Goal: Task Accomplishment & Management: Manage account settings

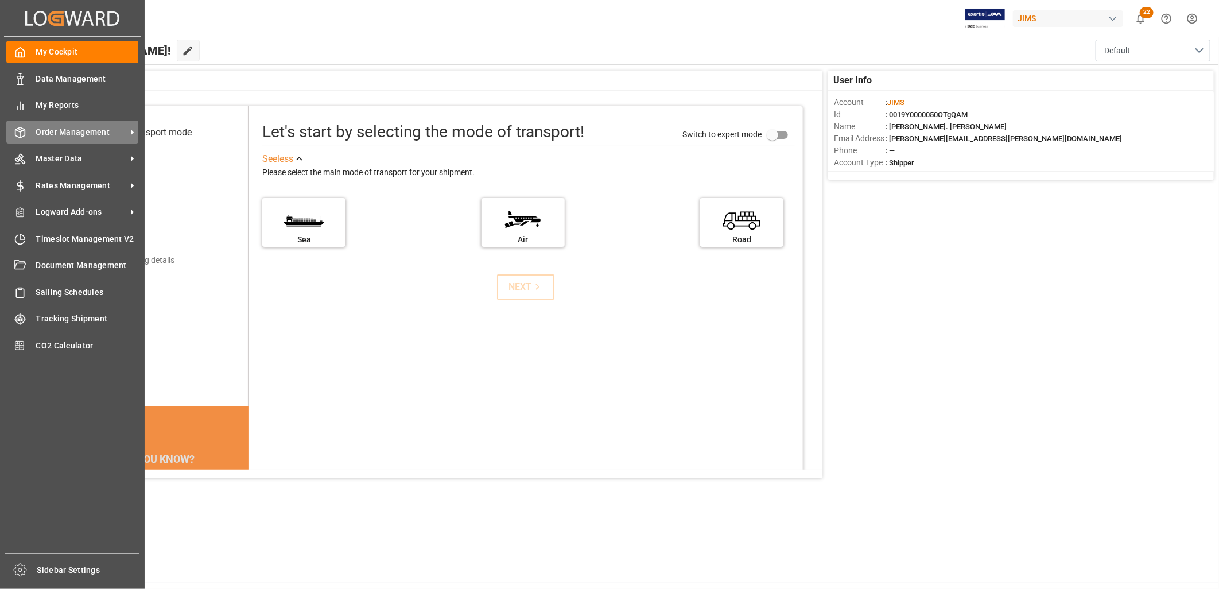
click at [61, 130] on span "Order Management" at bounding box center [81, 132] width 91 height 12
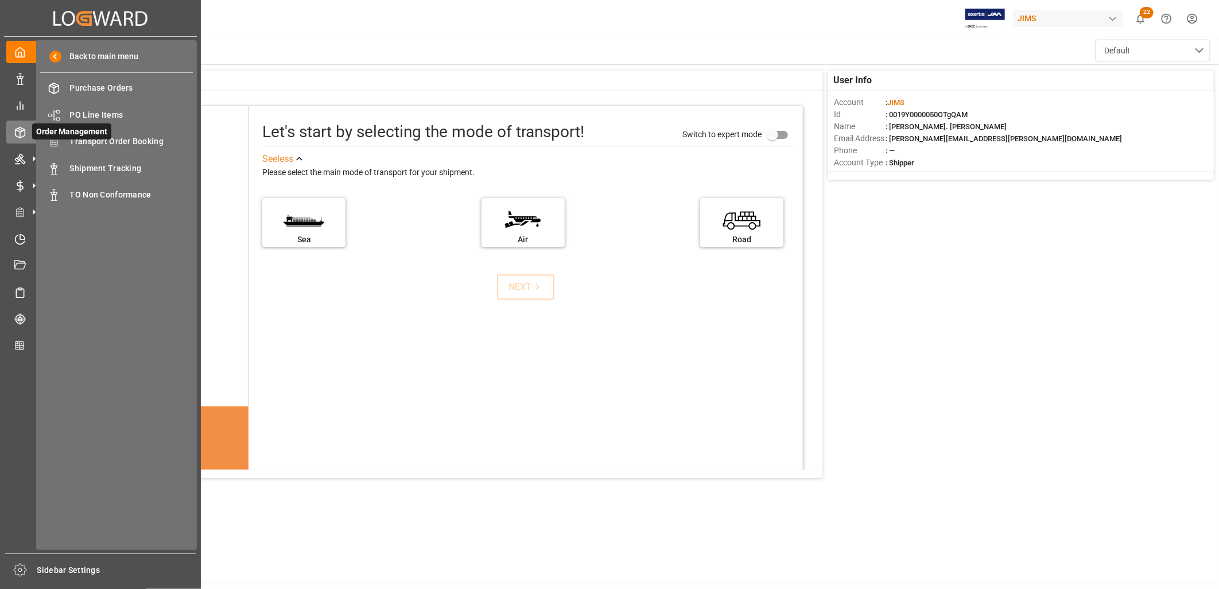
click at [109, 135] on span "Order Management" at bounding box center [71, 131] width 79 height 16
click at [125, 139] on span "Transport Order Booking" at bounding box center [131, 141] width 123 height 12
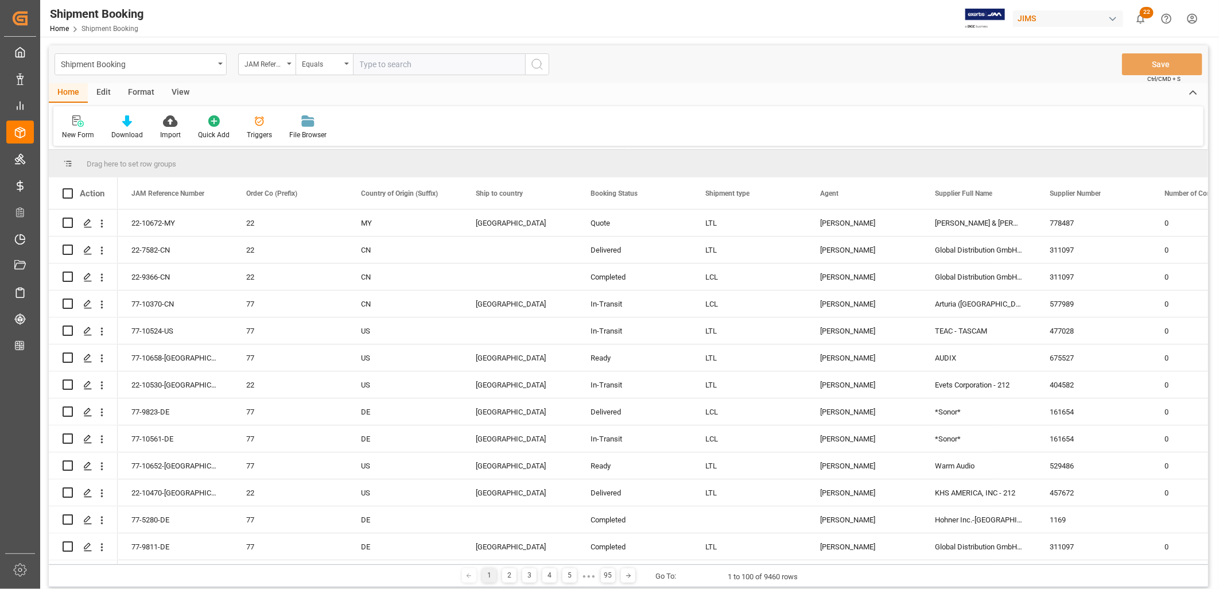
click at [371, 65] on input "text" at bounding box center [439, 64] width 172 height 22
type input "22-9738-TW"
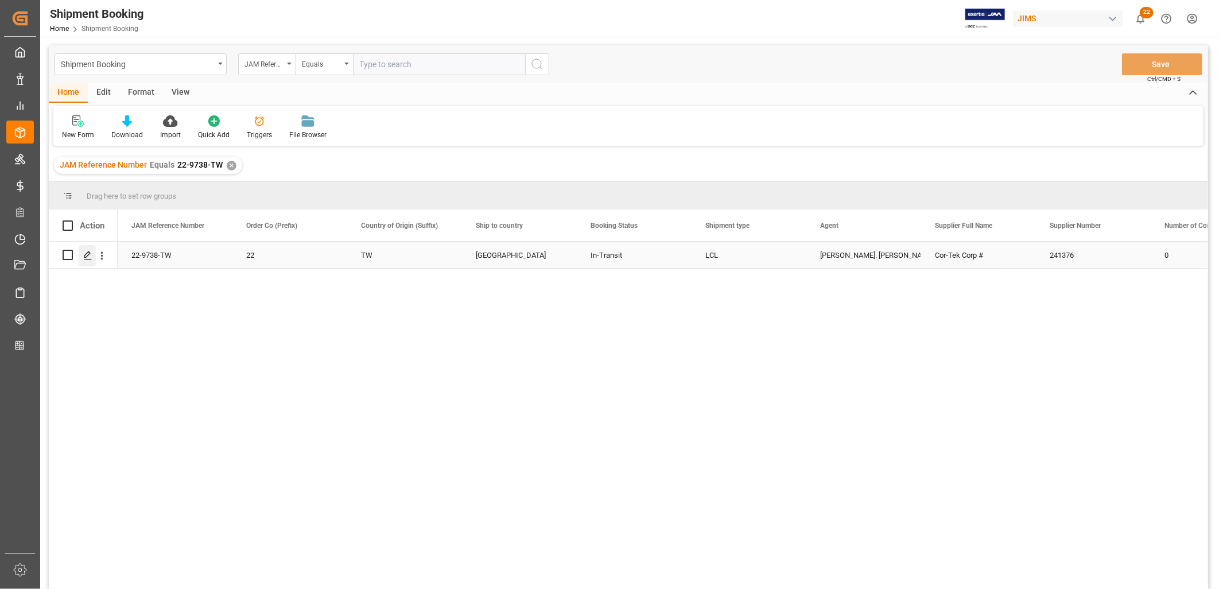
click at [87, 253] on icon "Press SPACE to select this row." at bounding box center [87, 255] width 9 height 9
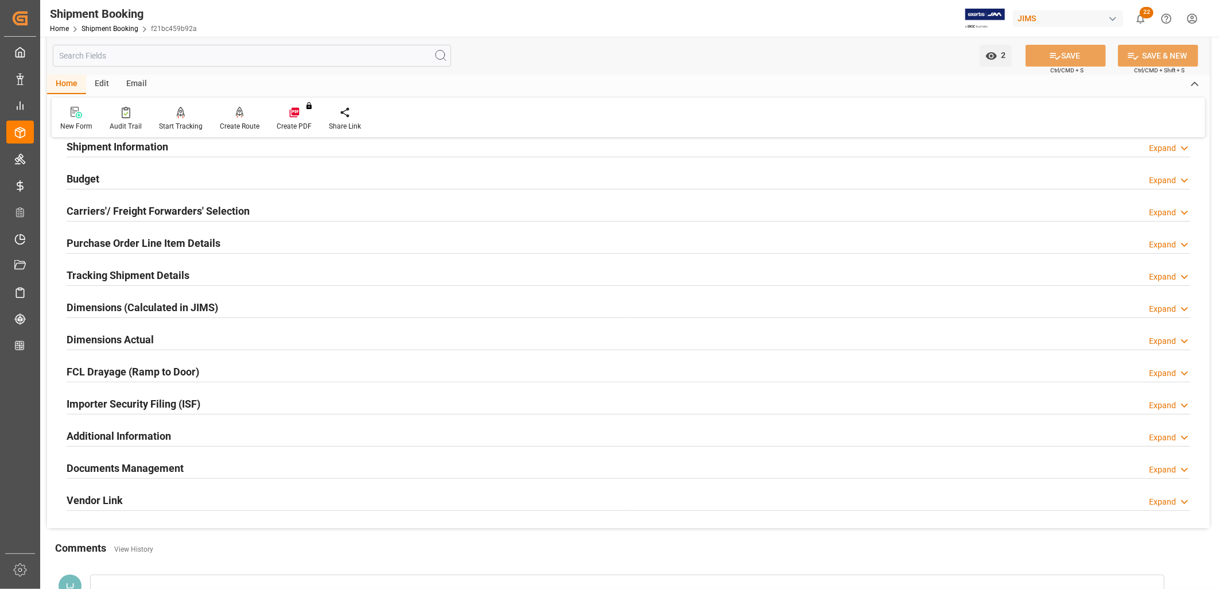
scroll to position [255, 0]
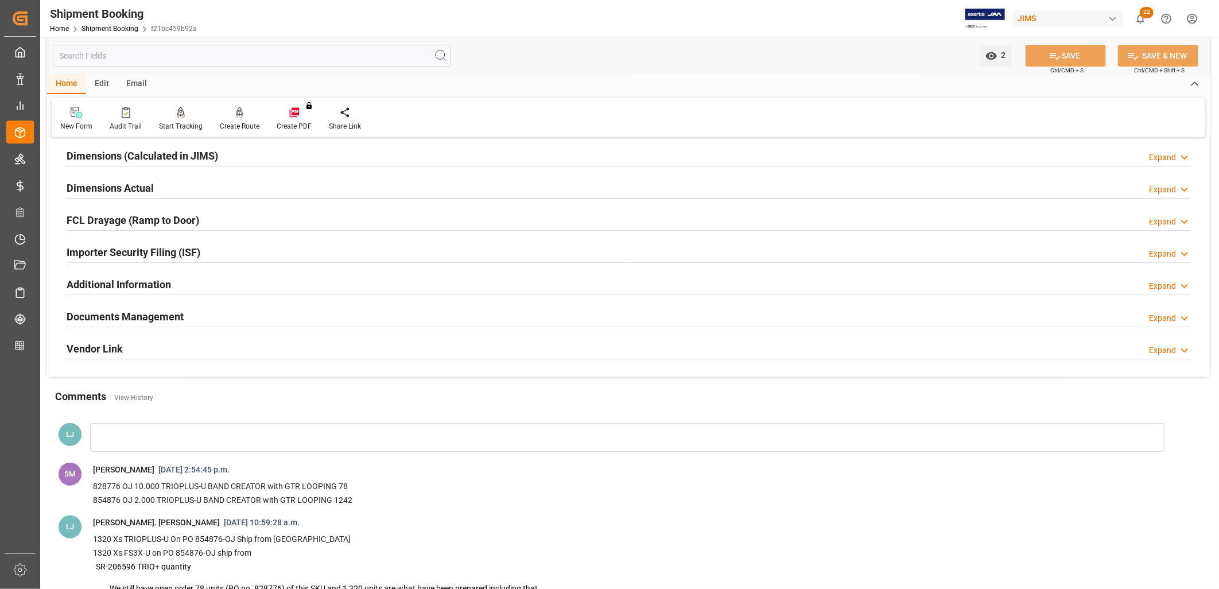
click at [159, 317] on h2 "Documents Management" at bounding box center [125, 316] width 117 height 15
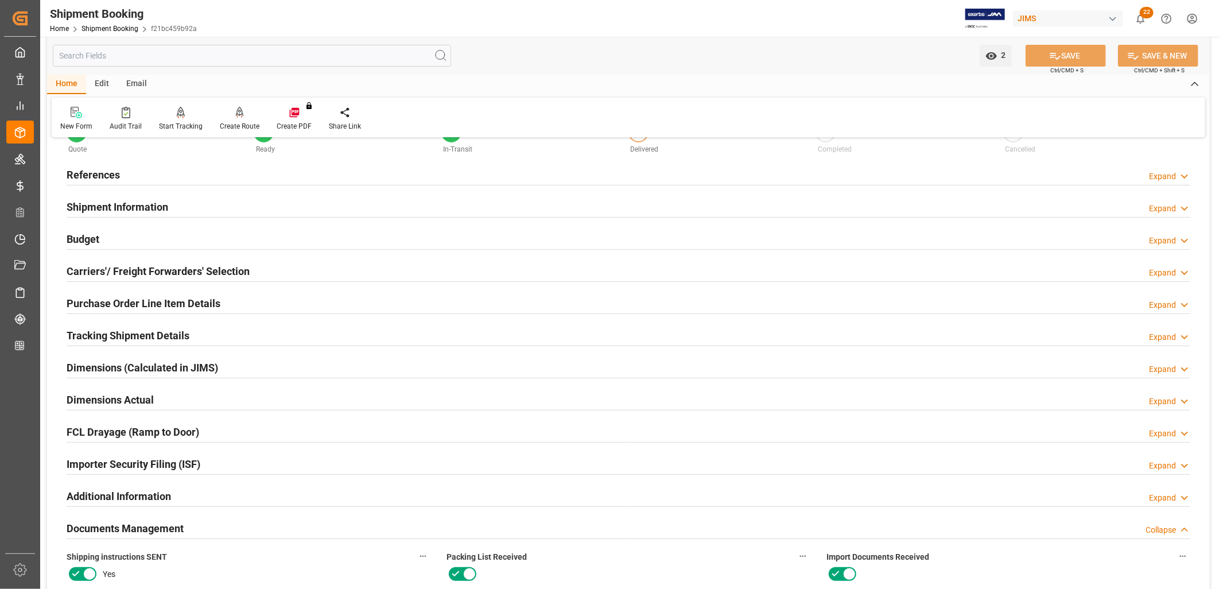
scroll to position [64, 0]
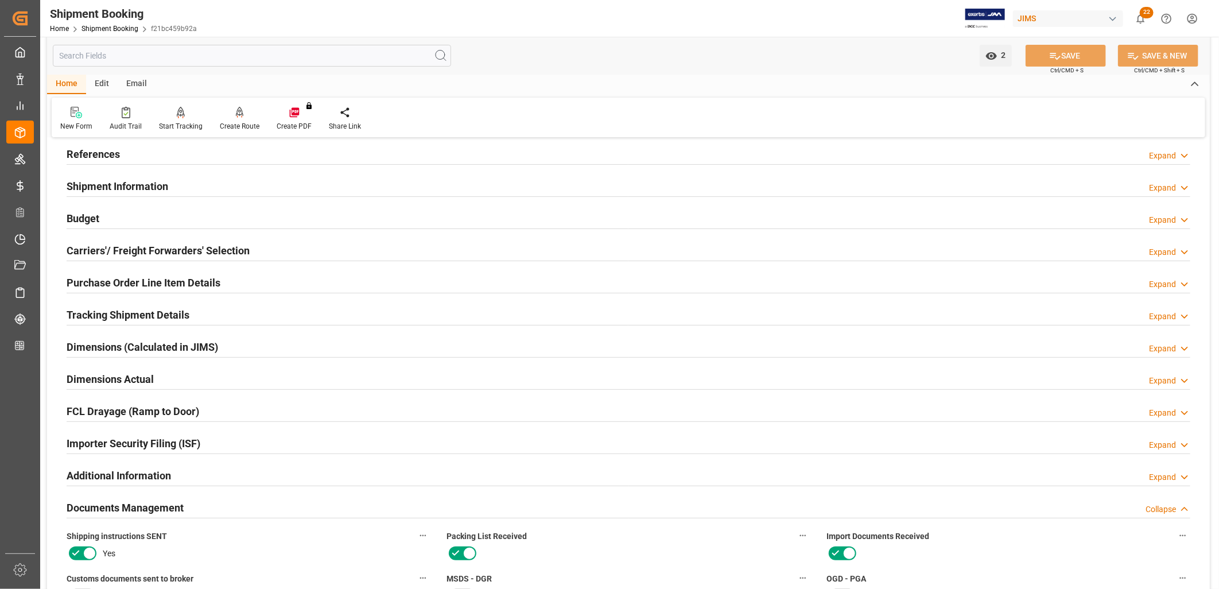
click at [162, 280] on h2 "Purchase Order Line Item Details" at bounding box center [144, 282] width 154 height 15
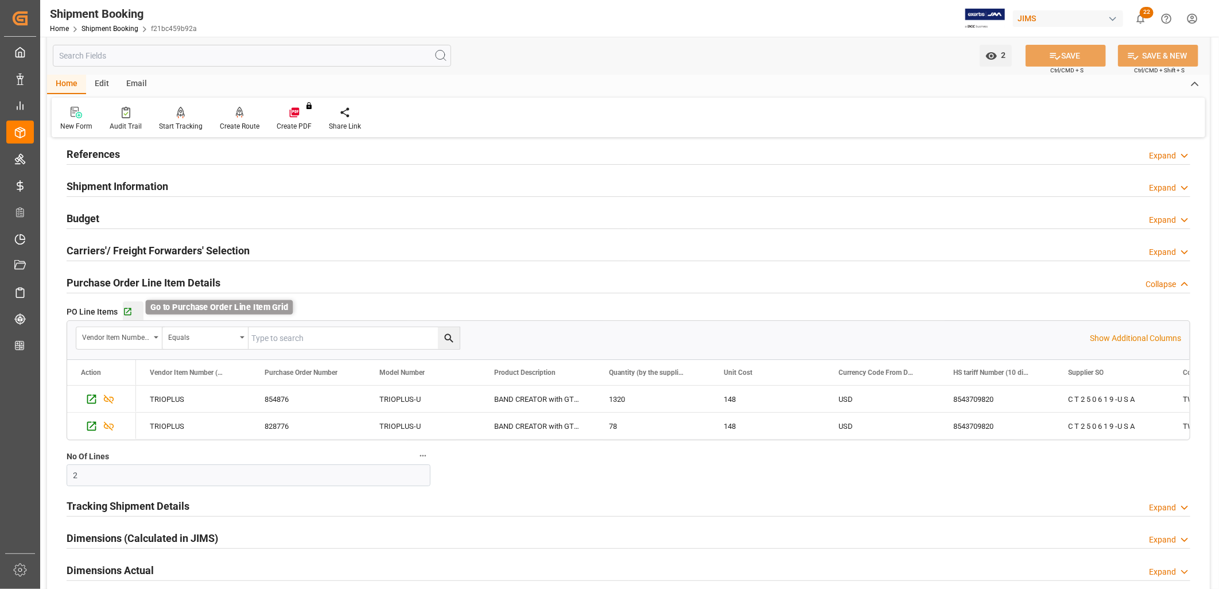
click at [127, 311] on icon "button" at bounding box center [127, 311] width 7 height 7
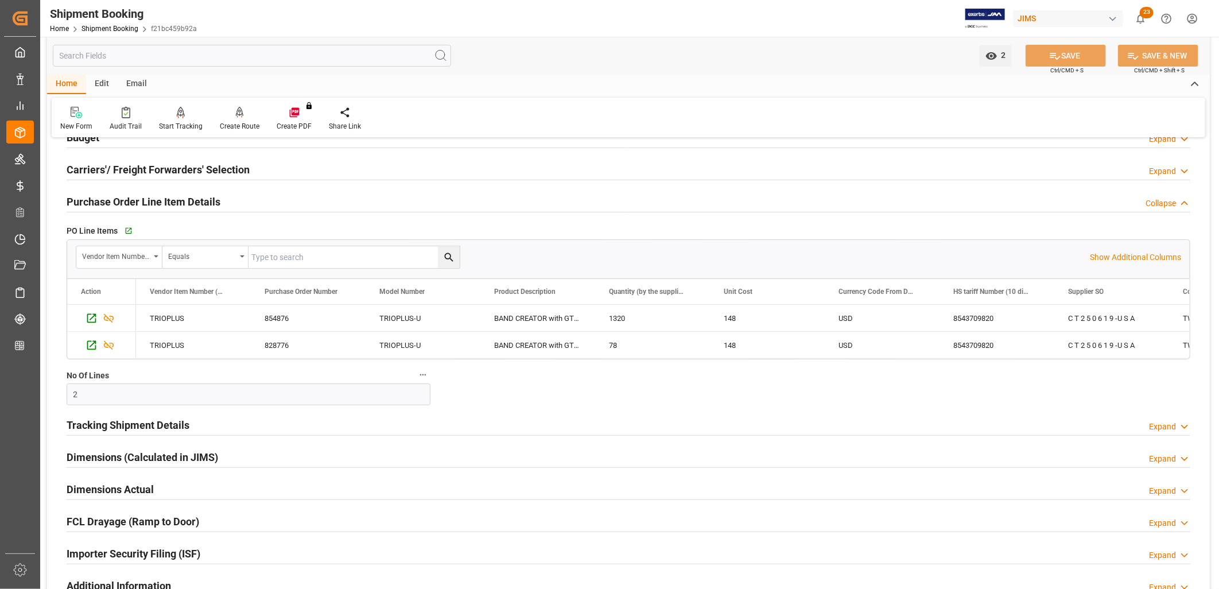
scroll to position [446, 0]
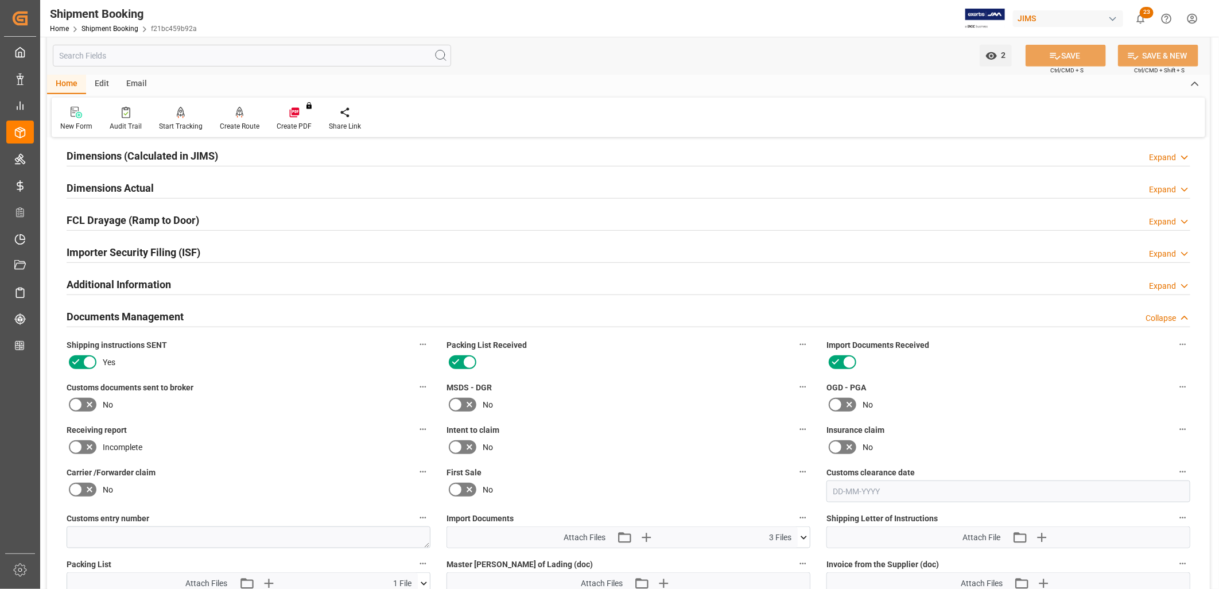
click at [127, 313] on h2 "Documents Management" at bounding box center [125, 316] width 117 height 15
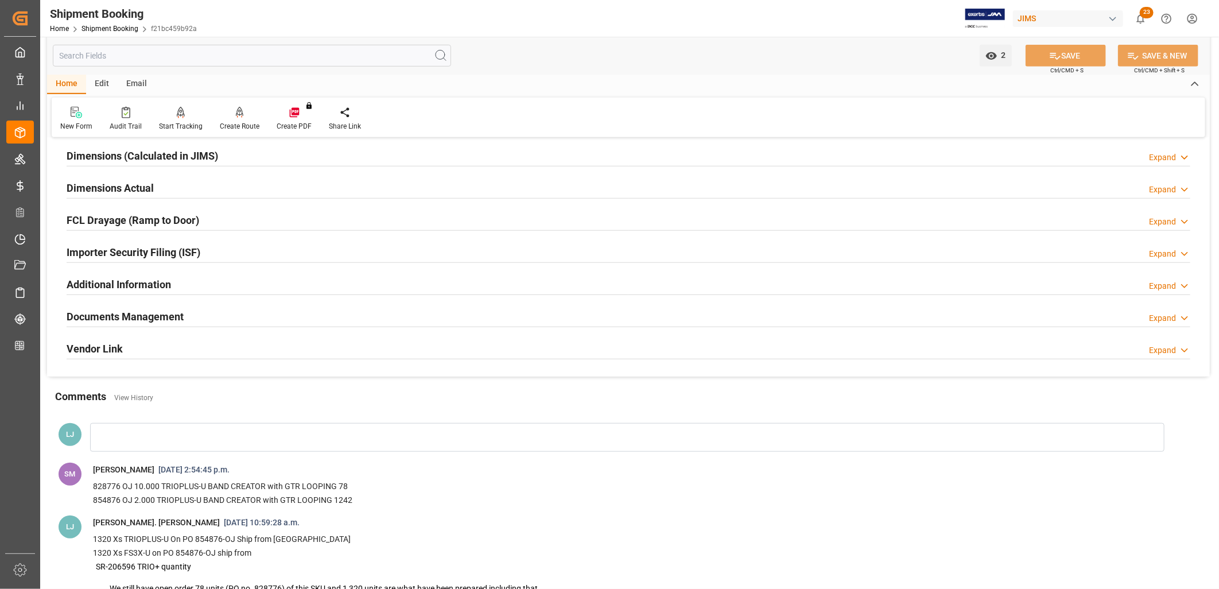
click at [165, 316] on h2 "Documents Management" at bounding box center [125, 316] width 117 height 15
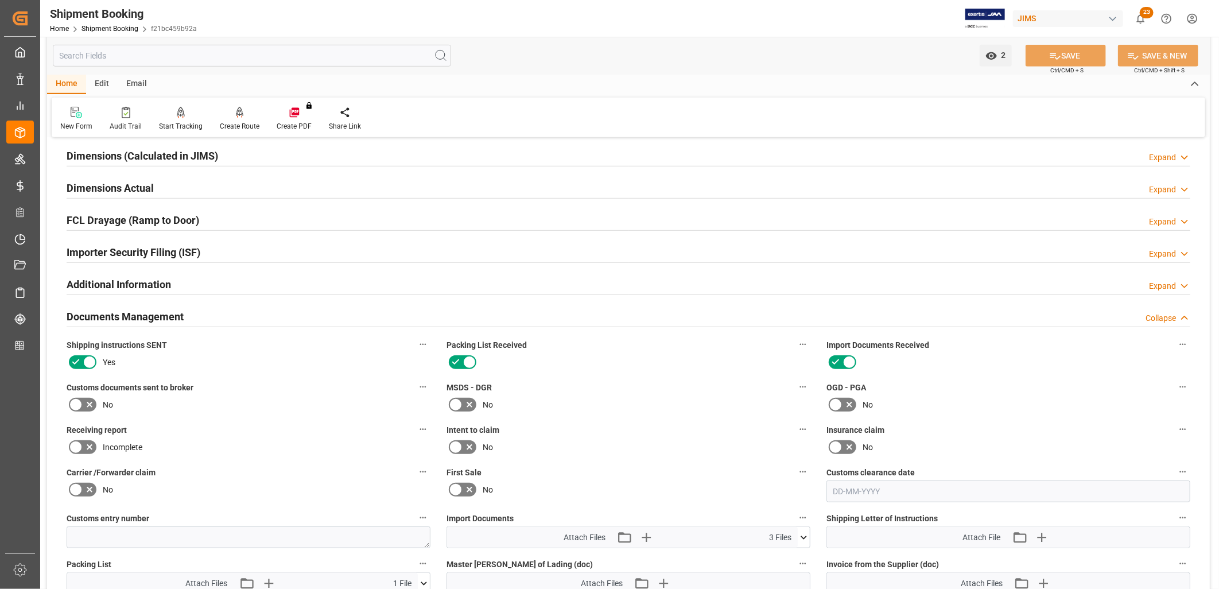
click at [804, 534] on icon at bounding box center [804, 537] width 12 height 12
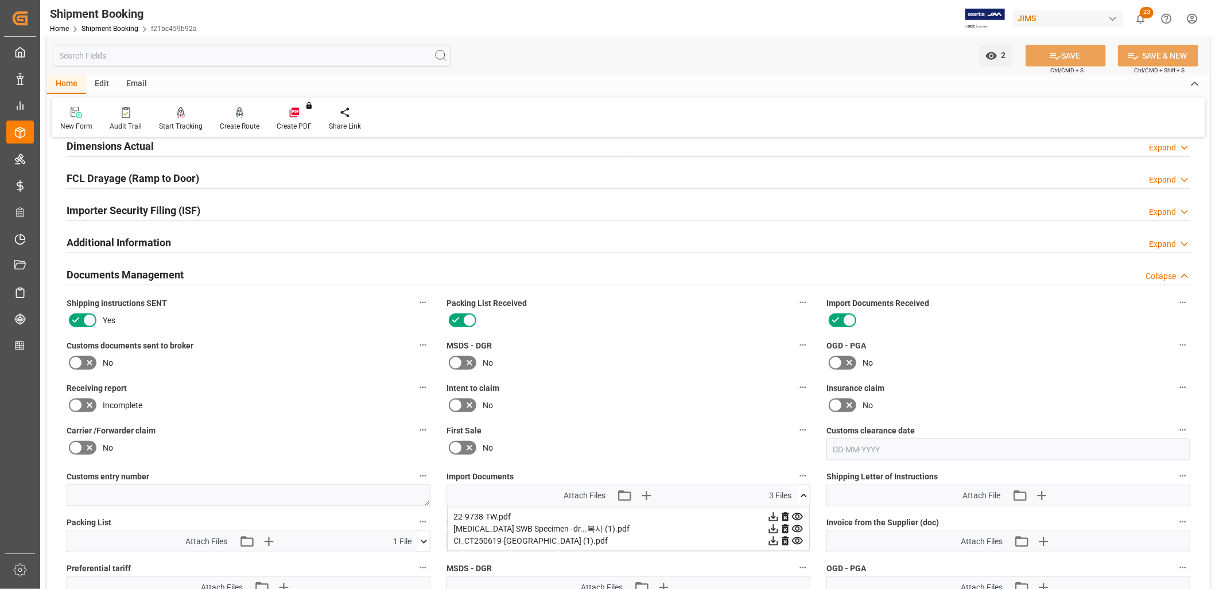
scroll to position [510, 0]
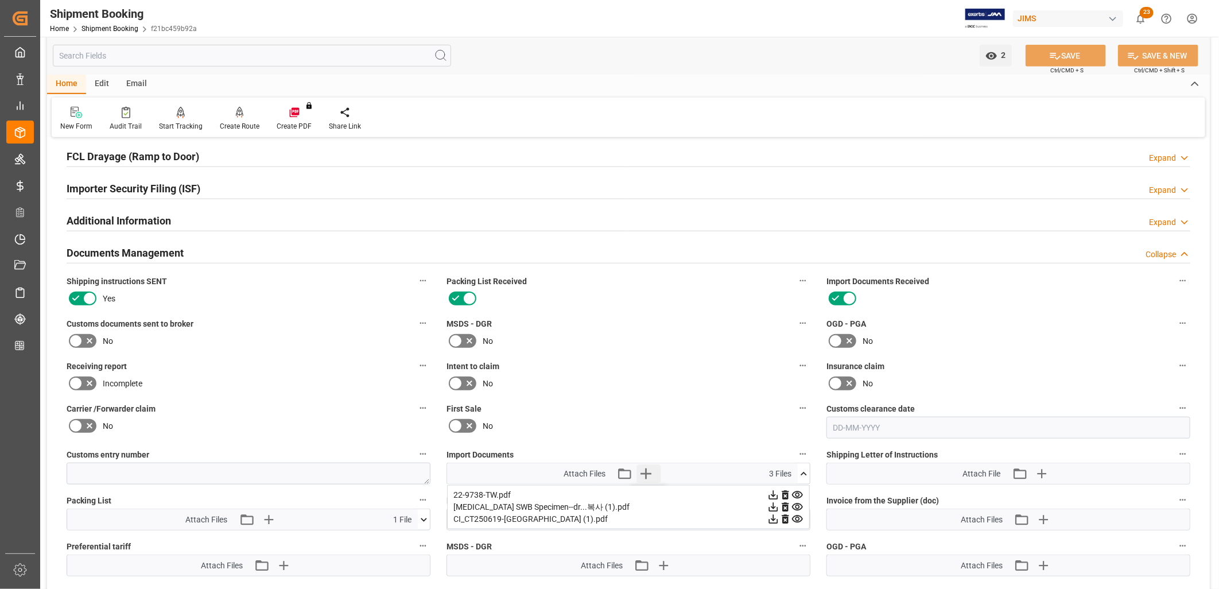
click at [647, 469] on icon "button" at bounding box center [646, 473] width 18 height 18
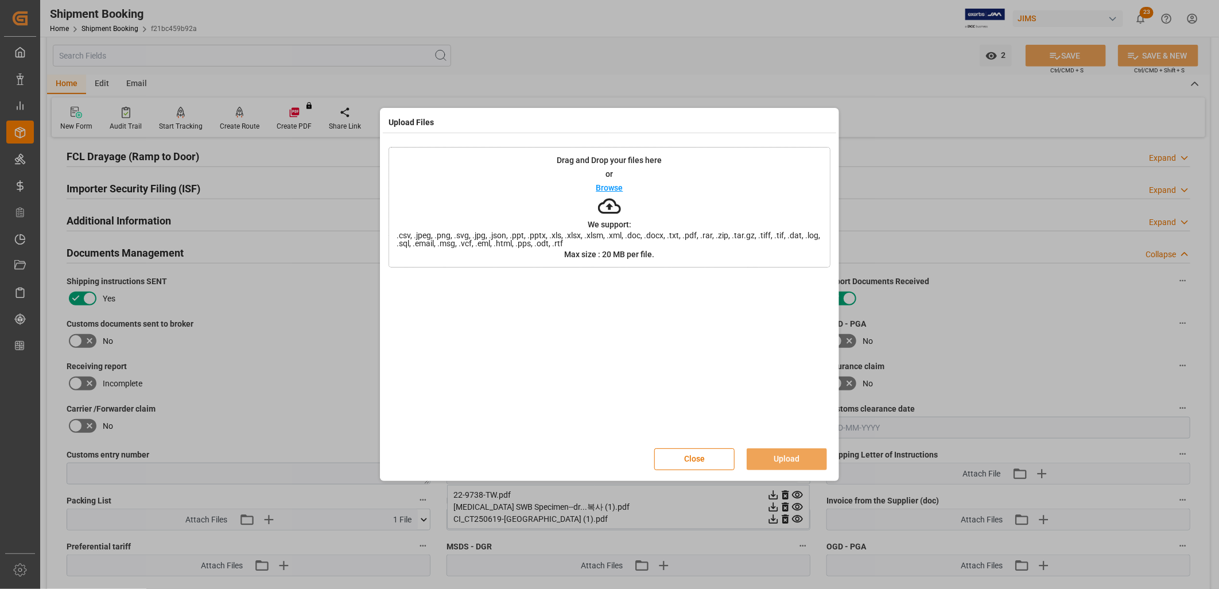
click at [608, 182] on div "Browse" at bounding box center [609, 188] width 27 height 14
click at [801, 460] on button "Upload" at bounding box center [787, 459] width 80 height 22
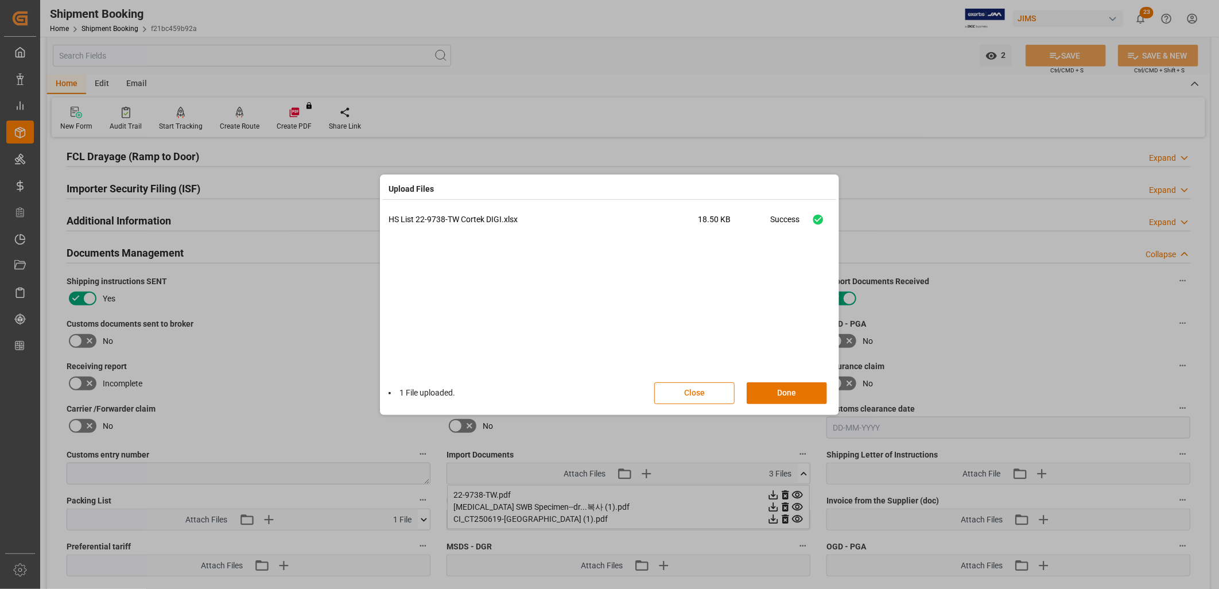
click at [778, 381] on div "1 File uploaded. Close Done" at bounding box center [610, 393] width 442 height 38
click at [782, 391] on button "Done" at bounding box center [787, 393] width 80 height 22
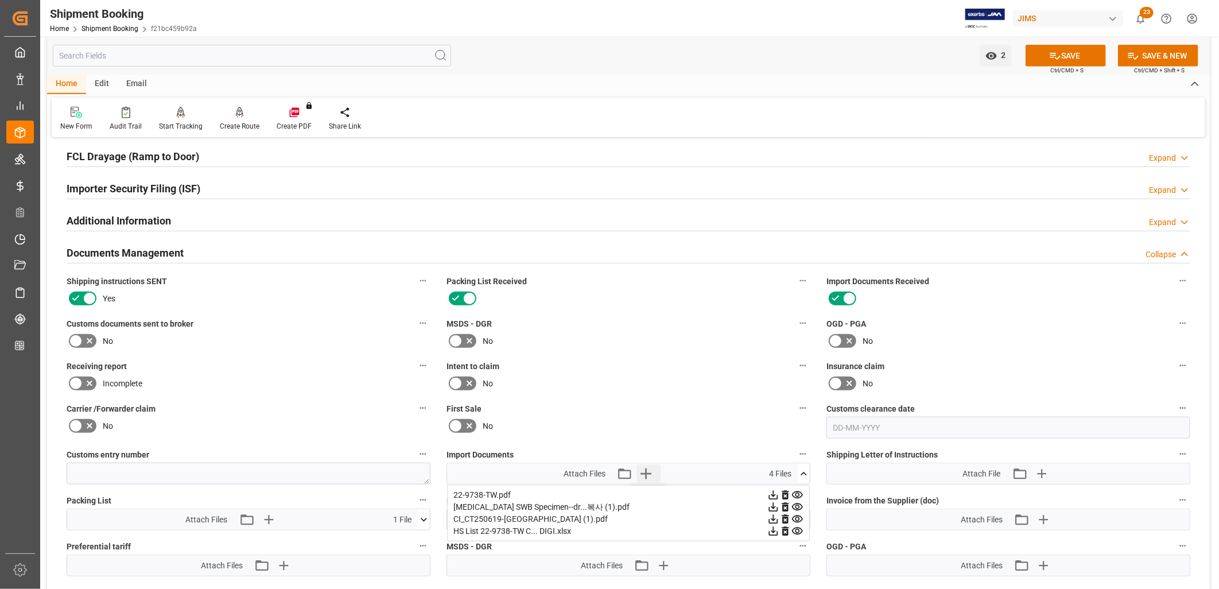
click at [647, 468] on icon "button" at bounding box center [646, 473] width 18 height 18
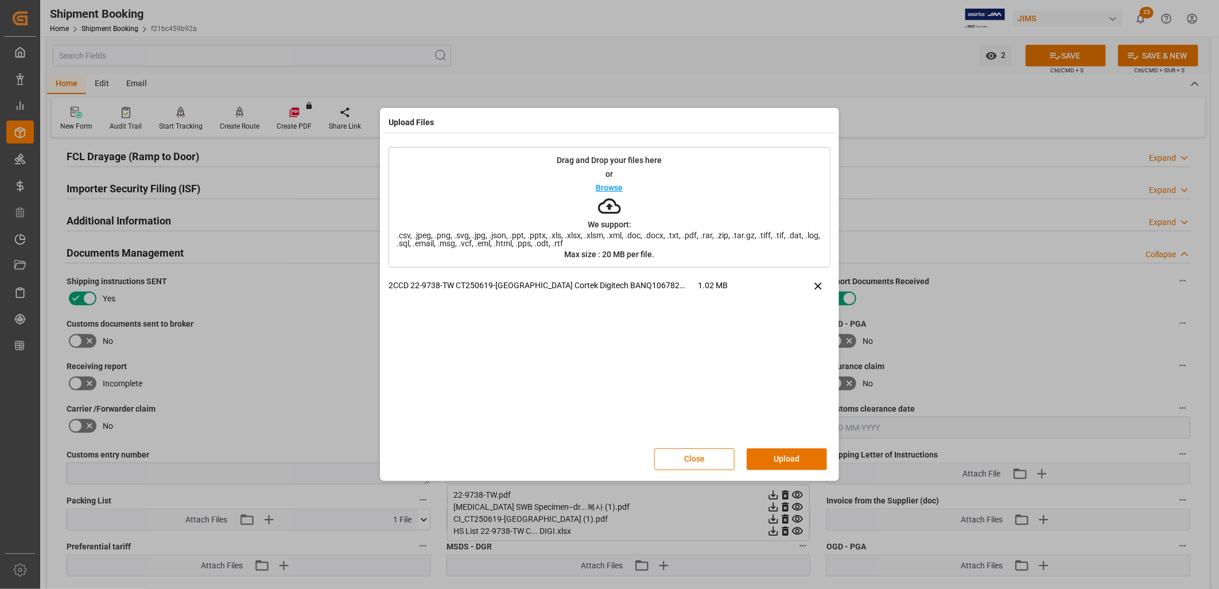
click at [798, 456] on button "Upload" at bounding box center [787, 459] width 80 height 22
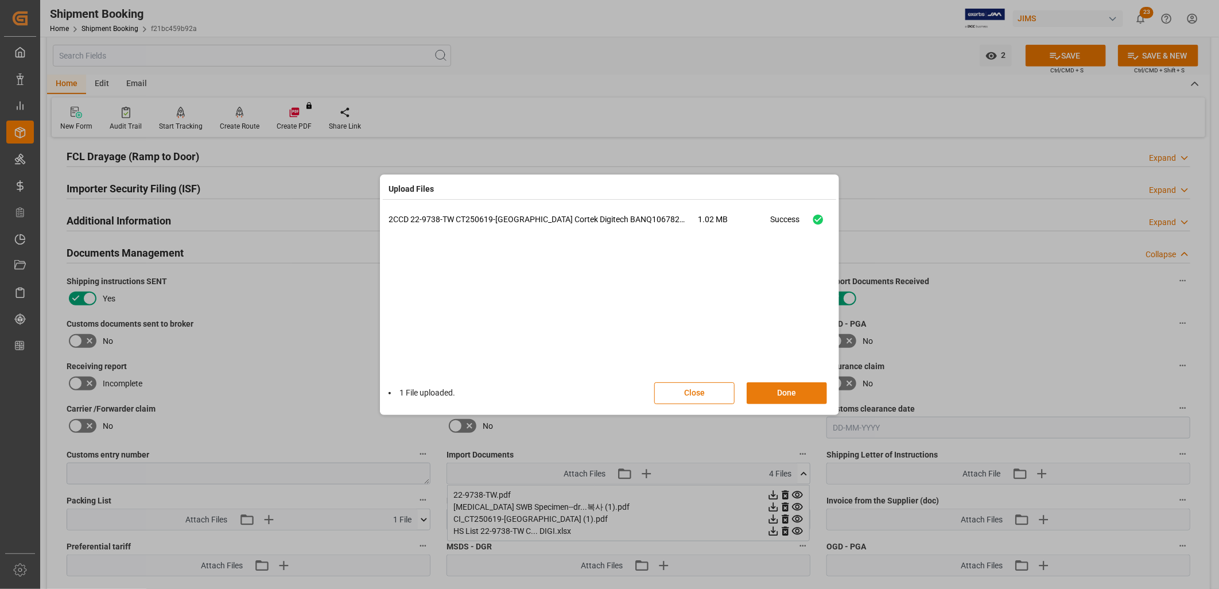
click at [804, 389] on button "Done" at bounding box center [787, 393] width 80 height 22
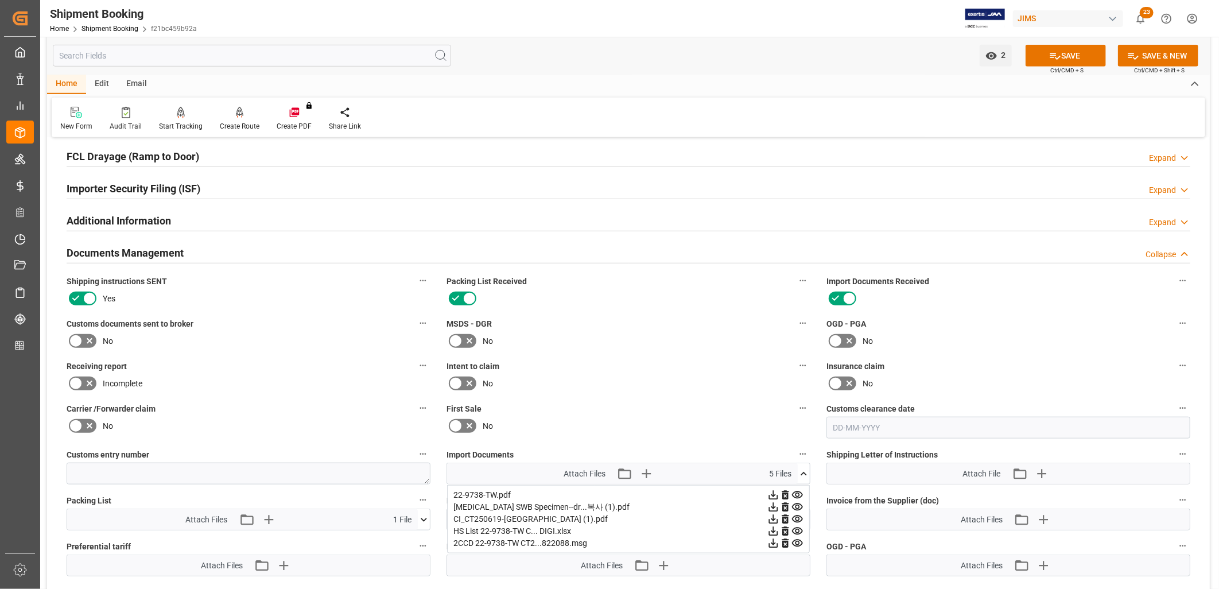
click at [801, 468] on icon at bounding box center [804, 474] width 12 height 12
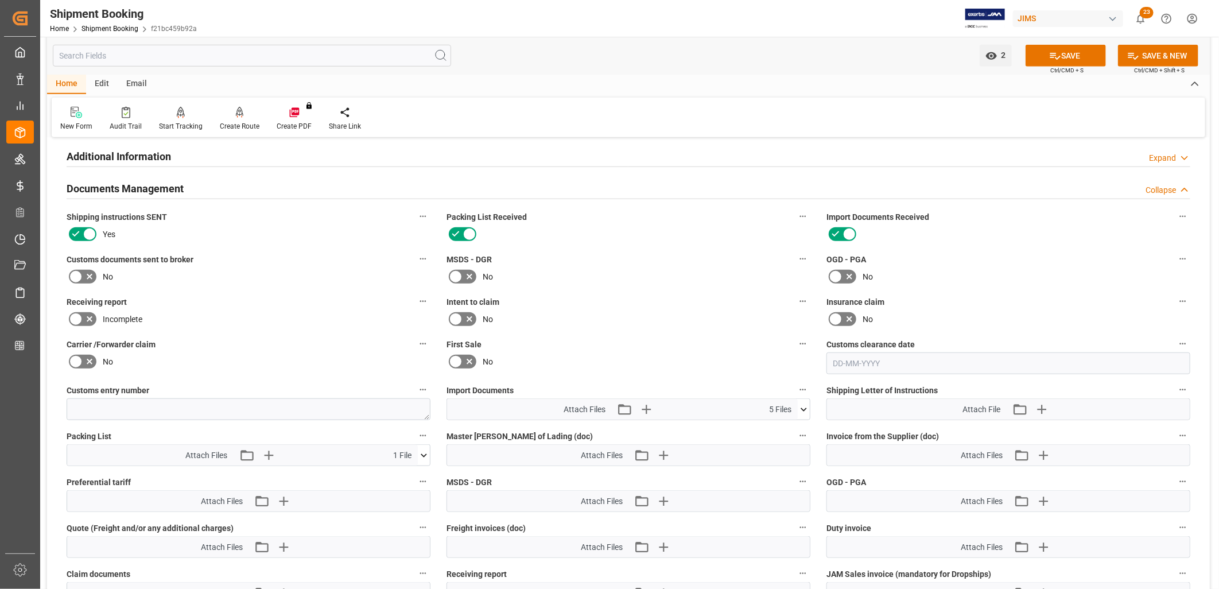
scroll to position [638, 0]
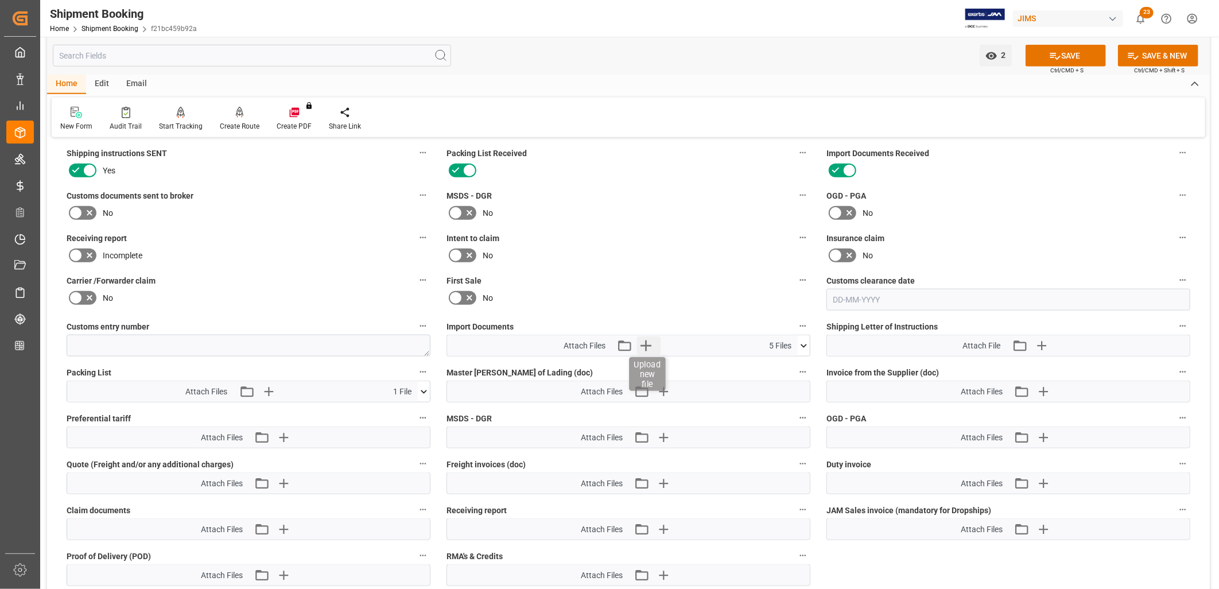
click at [643, 337] on icon "button" at bounding box center [646, 345] width 18 height 18
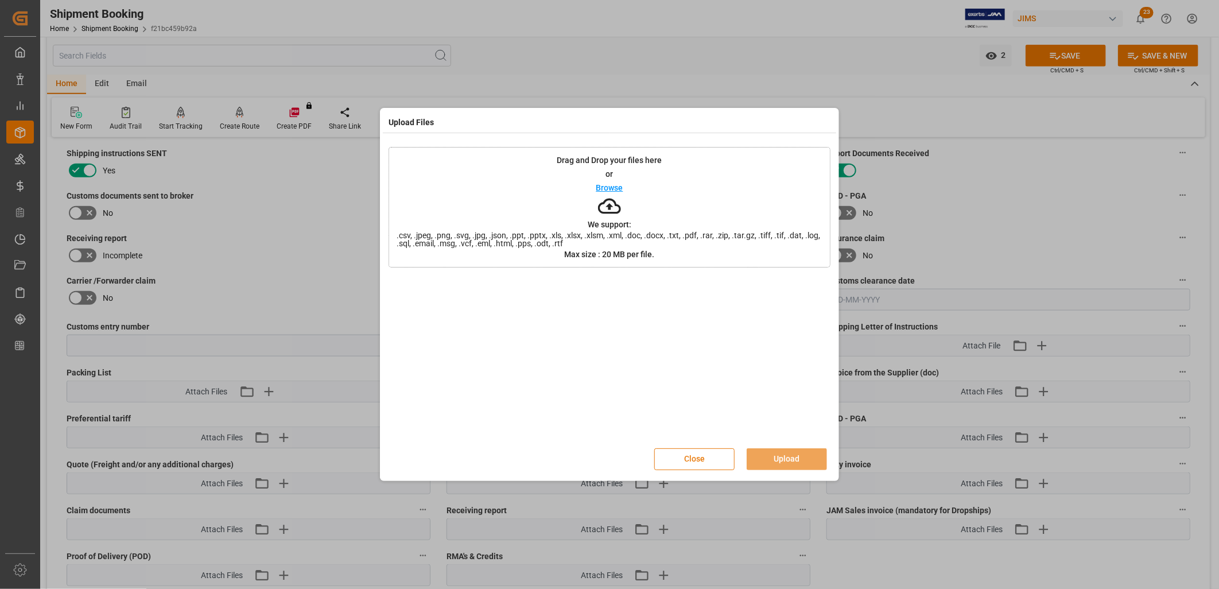
click at [687, 455] on button "Close" at bounding box center [694, 459] width 80 height 22
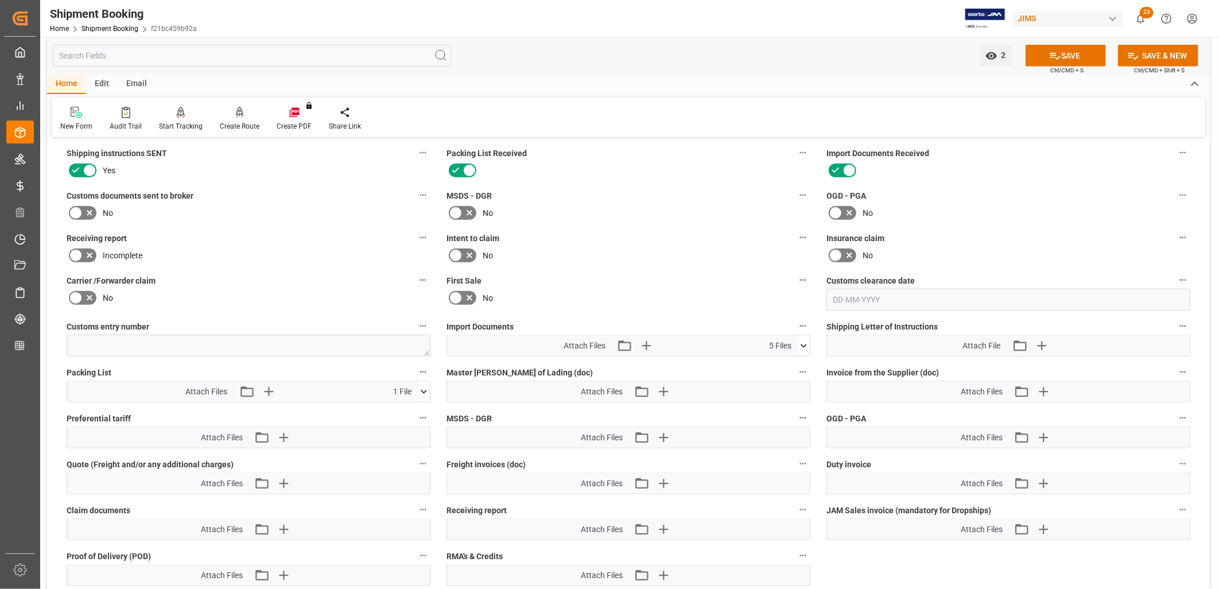
click at [805, 344] on icon at bounding box center [804, 345] width 6 height 3
click at [661, 387] on icon "button" at bounding box center [663, 391] width 18 height 18
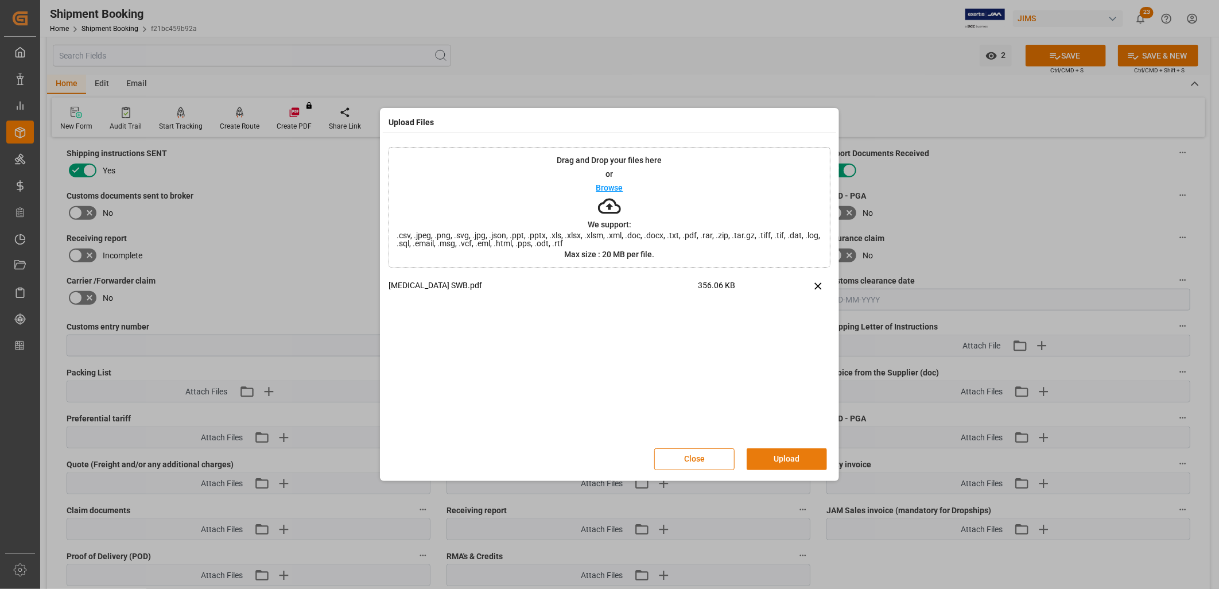
click at [794, 457] on button "Upload" at bounding box center [787, 459] width 80 height 22
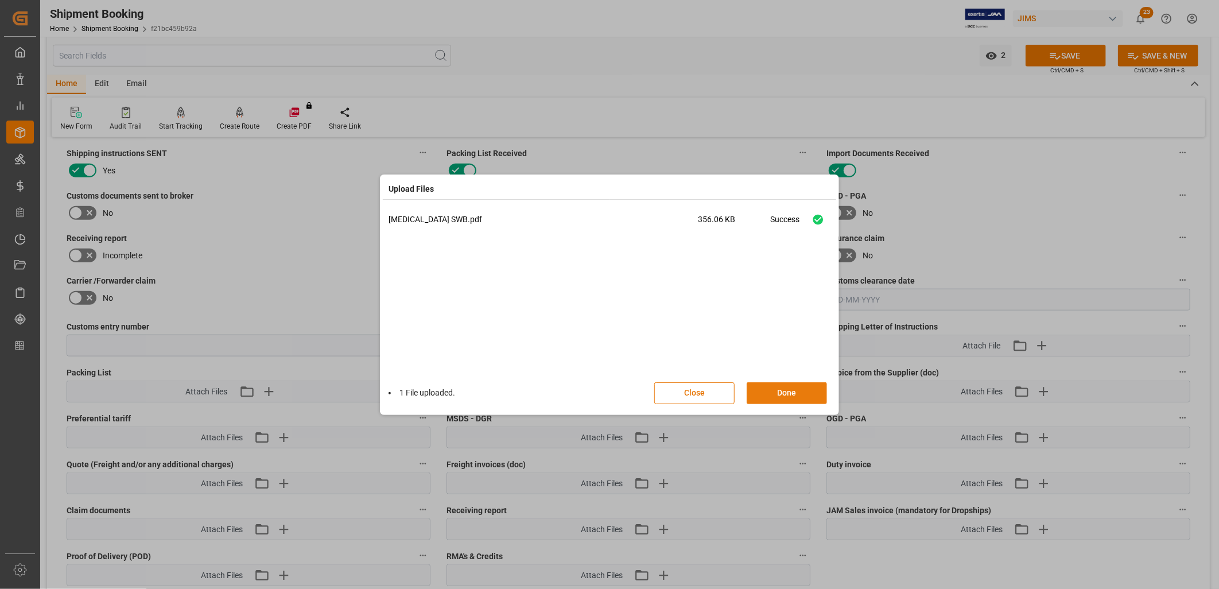
click at [794, 394] on button "Done" at bounding box center [787, 393] width 80 height 22
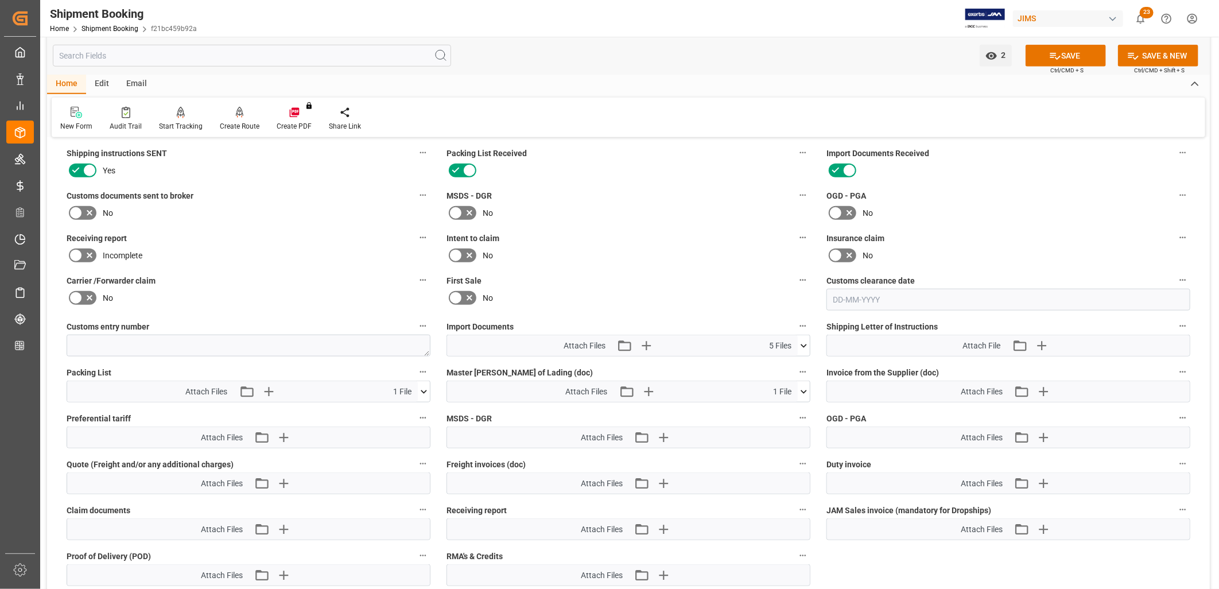
click at [71, 212] on icon at bounding box center [76, 213] width 14 height 14
click at [0, 0] on input "checkbox" at bounding box center [0, 0] width 0 height 0
click at [1061, 53] on button "SAVE" at bounding box center [1066, 56] width 80 height 22
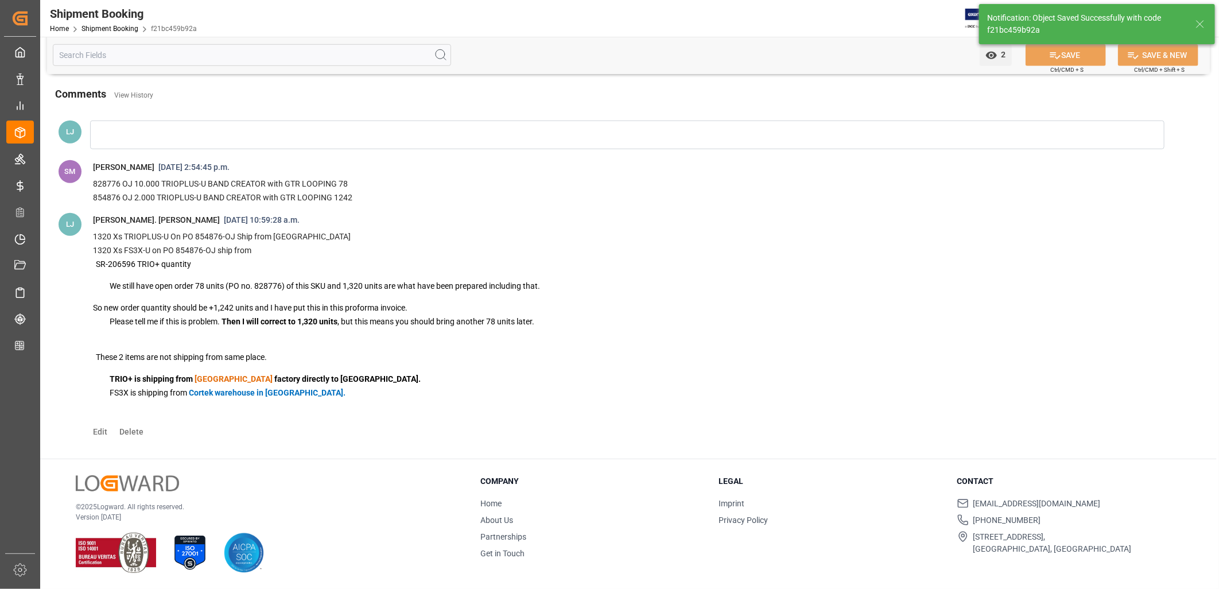
scroll to position [446, 0]
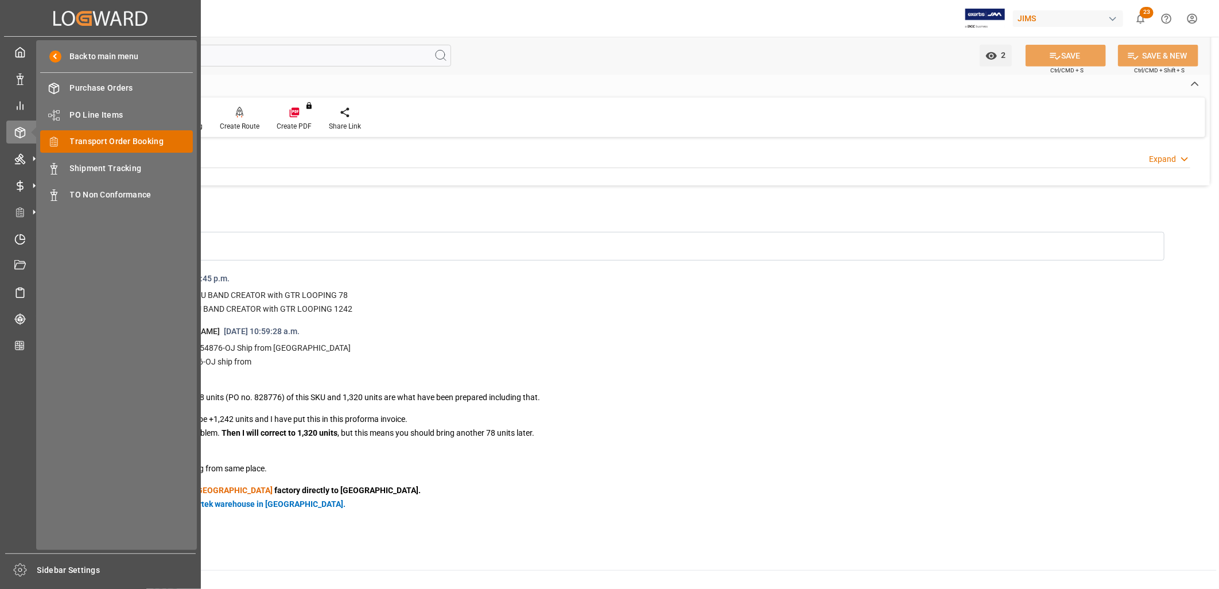
click at [92, 139] on span "Transport Order Booking" at bounding box center [131, 141] width 123 height 12
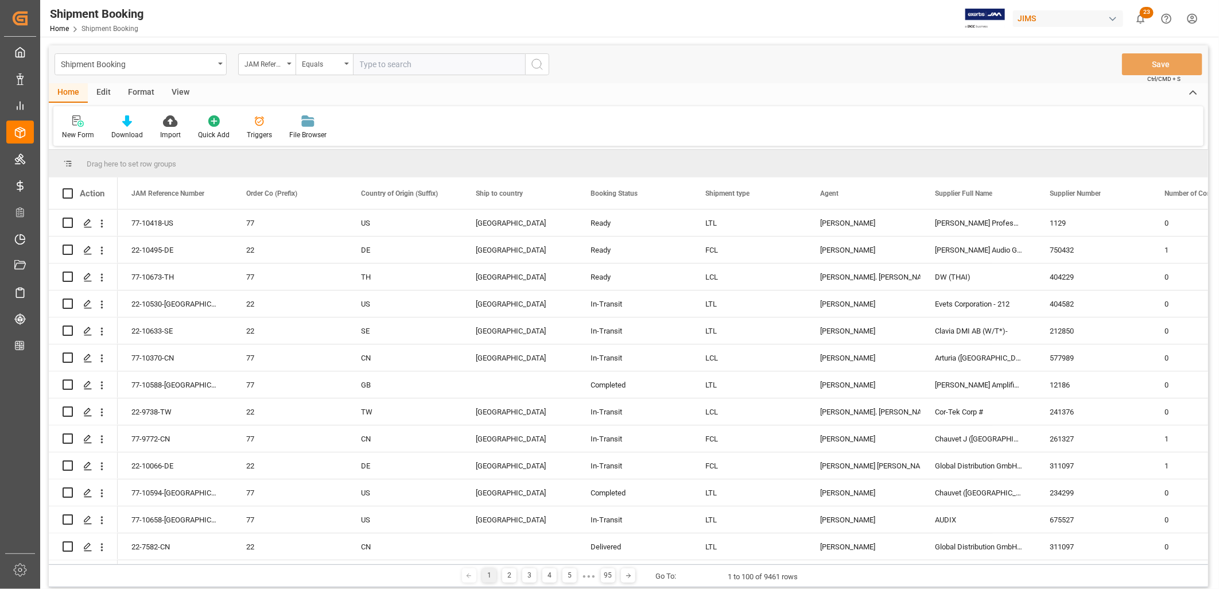
click at [366, 64] on input "text" at bounding box center [439, 64] width 172 height 22
type input "22-9504-CN"
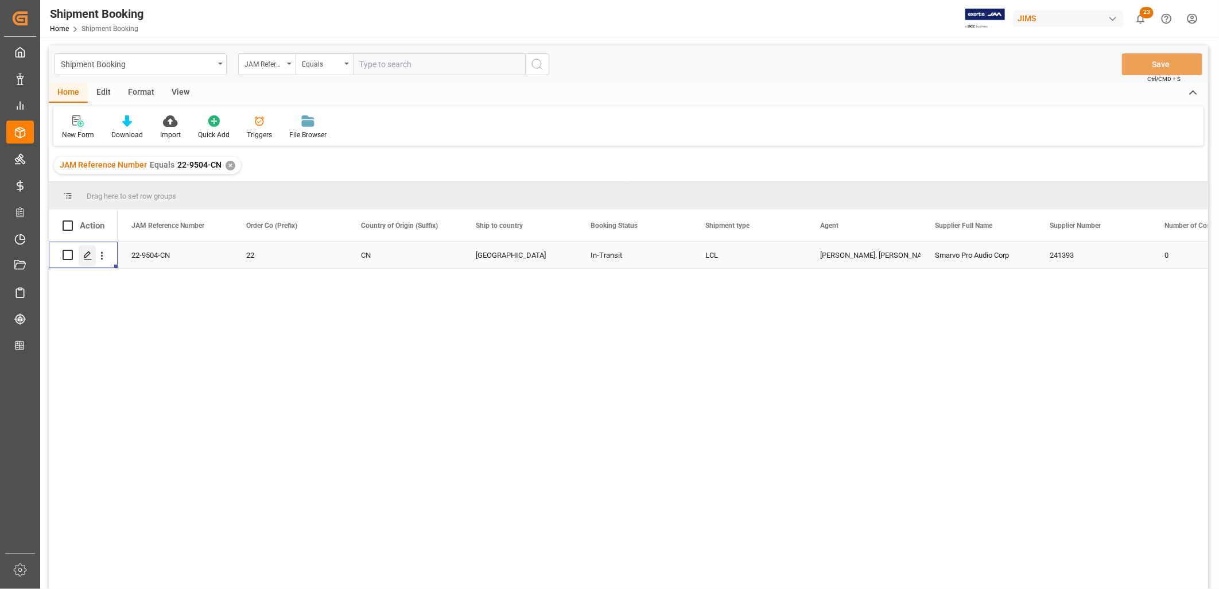
click at [90, 251] on icon "Press SPACE to select this row." at bounding box center [87, 255] width 9 height 9
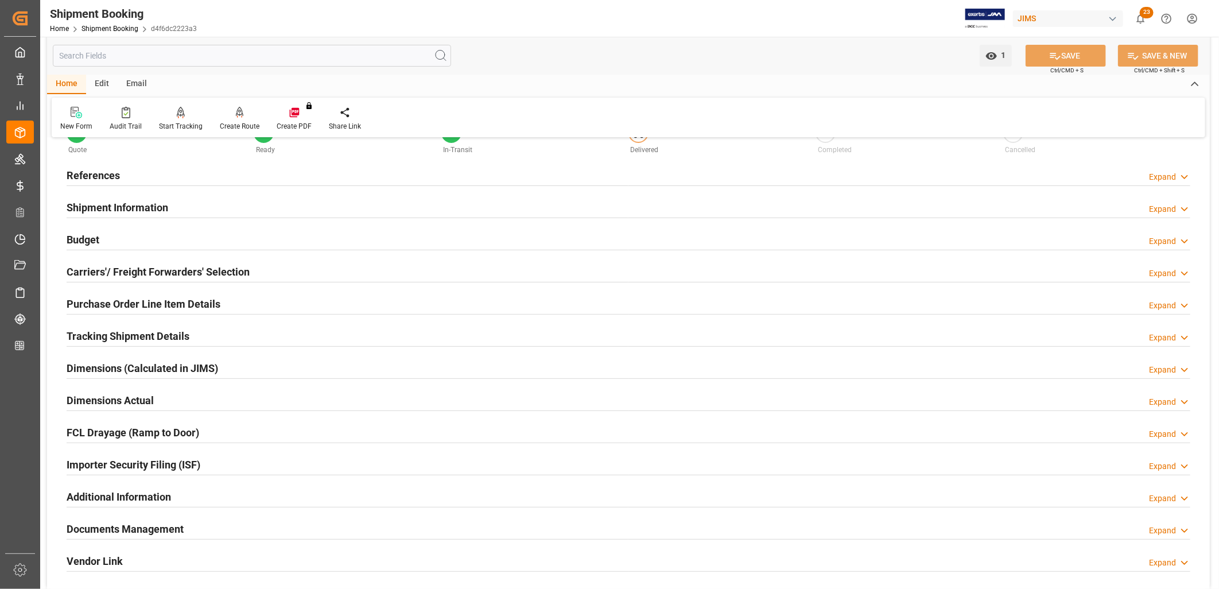
scroll to position [64, 0]
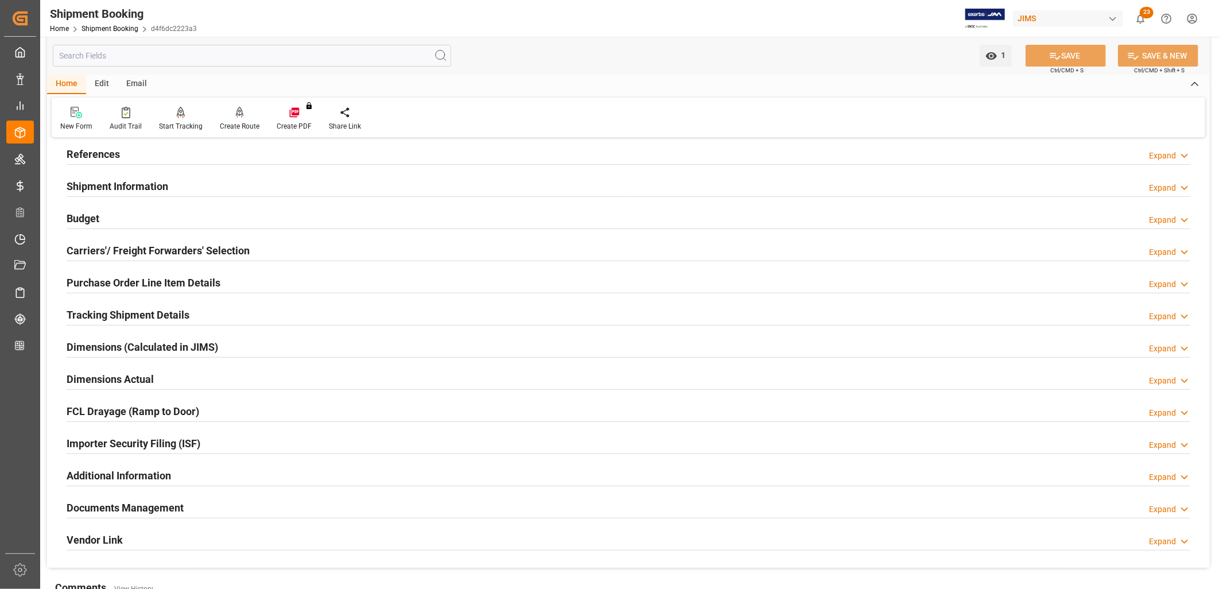
click at [164, 505] on h2 "Documents Management" at bounding box center [125, 507] width 117 height 15
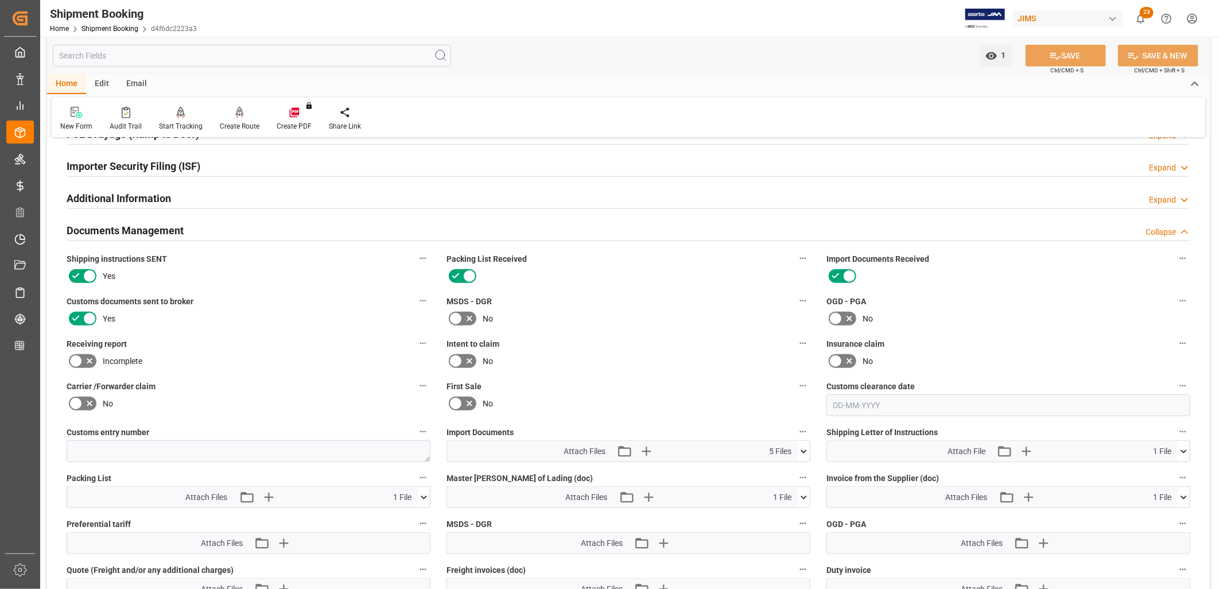
scroll to position [382, 0]
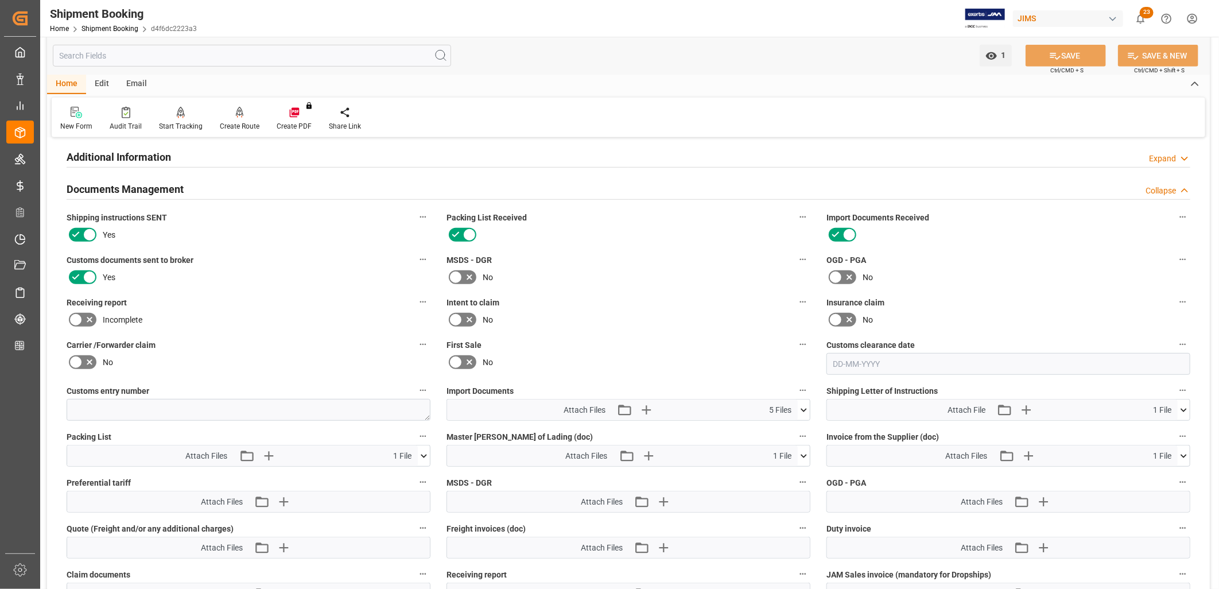
click at [804, 406] on icon at bounding box center [804, 410] width 12 height 12
click at [534, 437] on div "Inv 22-9504-CN Smarv...amples.pdf" at bounding box center [628, 443] width 350 height 12
click at [776, 442] on icon at bounding box center [773, 443] width 12 height 12
click at [561, 426] on div "Plist 22-9504-CN Sma...amples.pdf" at bounding box center [628, 431] width 350 height 12
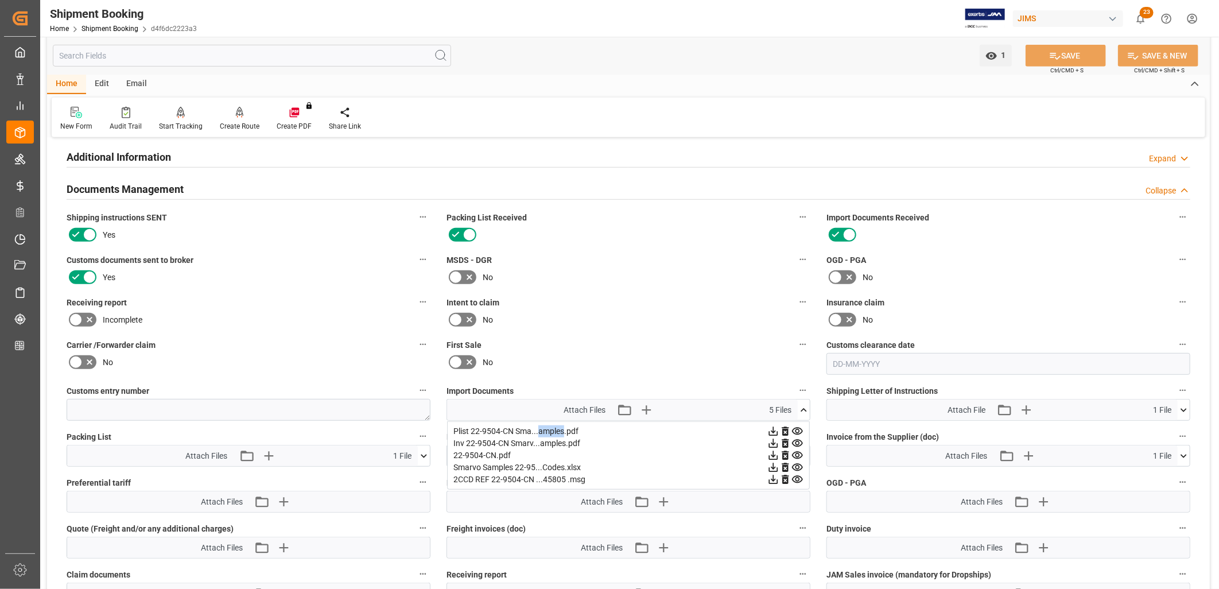
click at [561, 426] on div "Plist 22-9504-CN Sma...amples.pdf" at bounding box center [628, 431] width 350 height 12
click at [771, 425] on icon at bounding box center [773, 431] width 12 height 12
click at [773, 426] on icon at bounding box center [773, 431] width 12 height 12
drag, startPoint x: 668, startPoint y: 291, endPoint x: 668, endPoint y: 284, distance: 7.5
click at [668, 284] on div "Quote Ready In-Transit Delivered Completed Cancelled References Expand JAM Refe…" at bounding box center [628, 231] width 1163 height 933
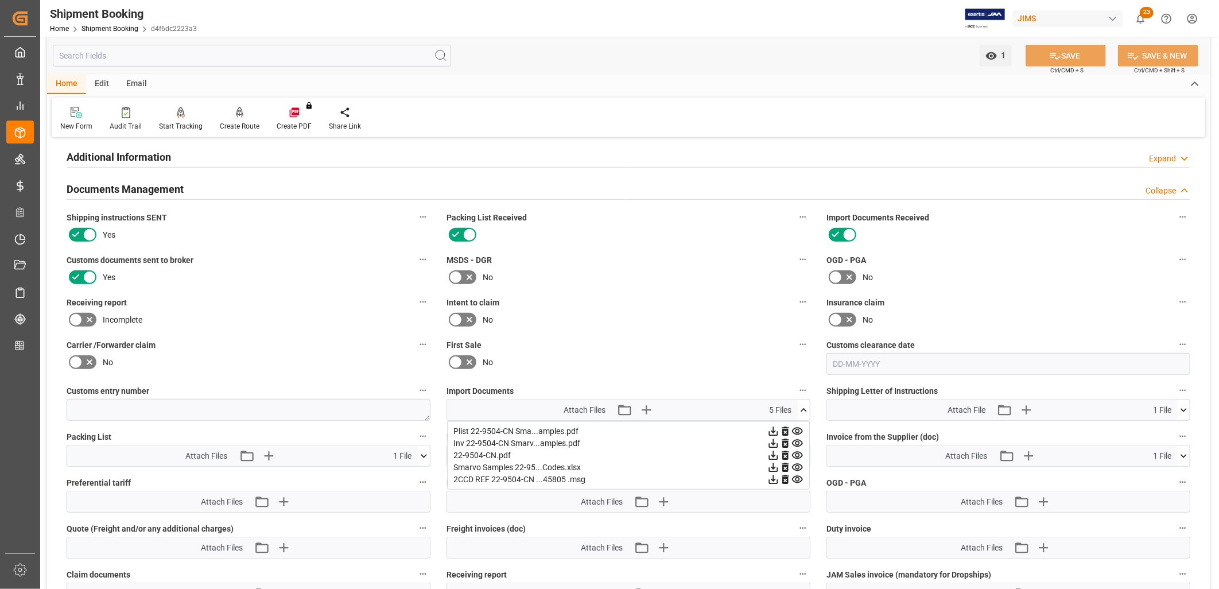
click at [732, 337] on label "First Sale" at bounding box center [629, 345] width 364 height 16
click at [795, 337] on button "First Sale" at bounding box center [802, 344] width 15 height 15
click at [804, 403] on div at bounding box center [609, 294] width 1219 height 589
click at [804, 408] on icon at bounding box center [804, 409] width 6 height 3
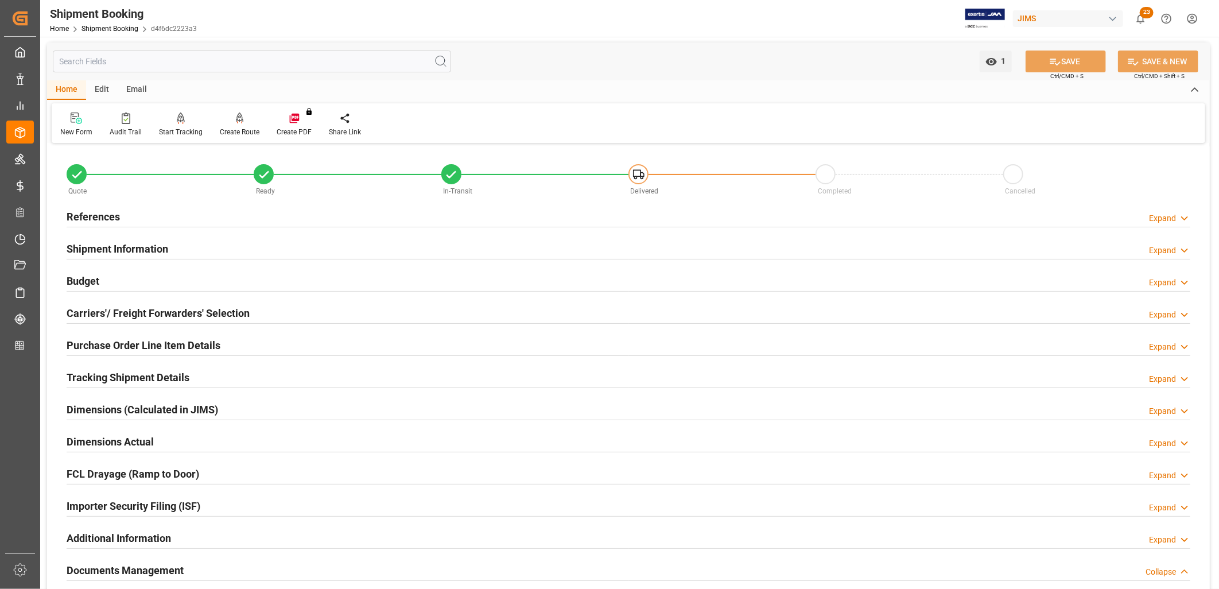
scroll to position [0, 0]
click at [135, 248] on h2 "Shipment Information" at bounding box center [118, 249] width 102 height 15
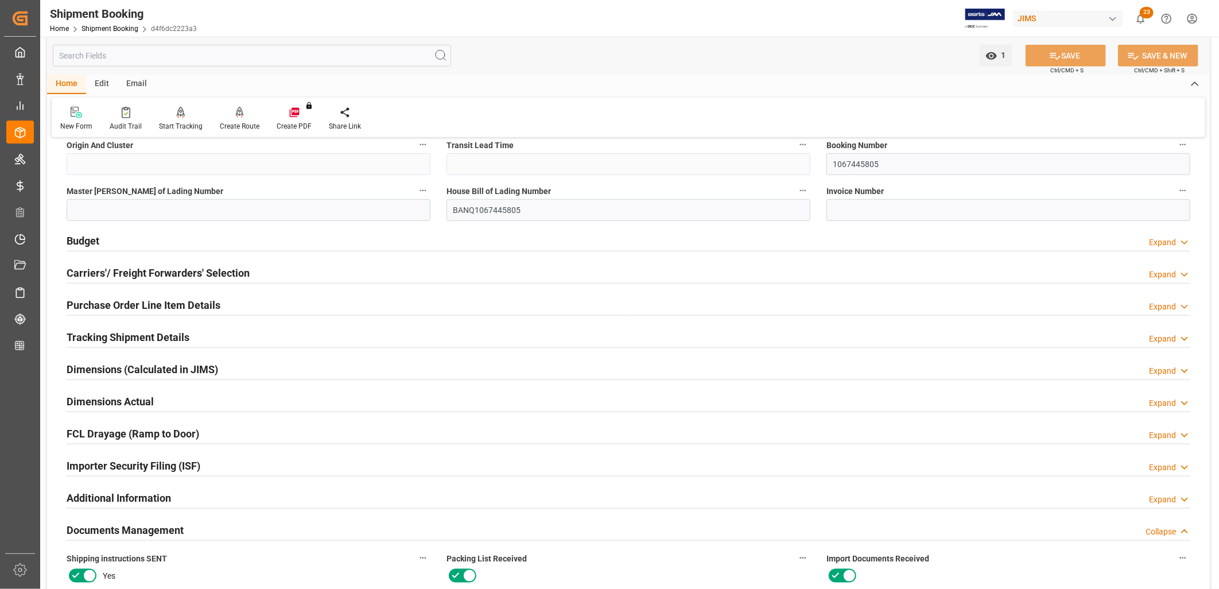
scroll to position [510, 0]
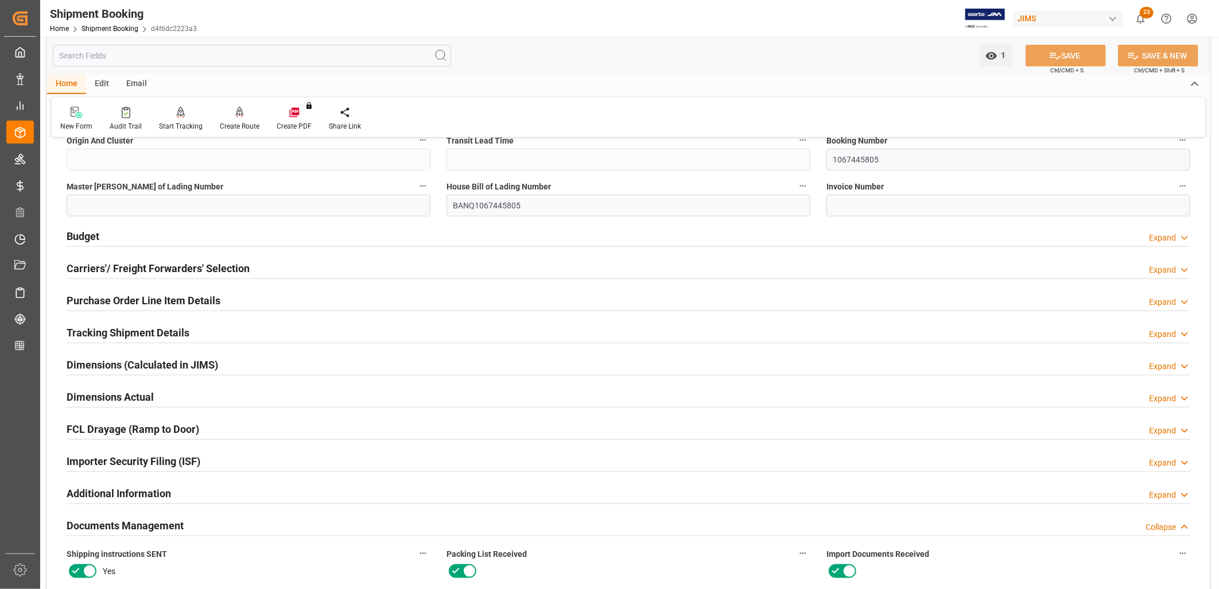
click at [154, 525] on h2 "Documents Management" at bounding box center [125, 525] width 117 height 15
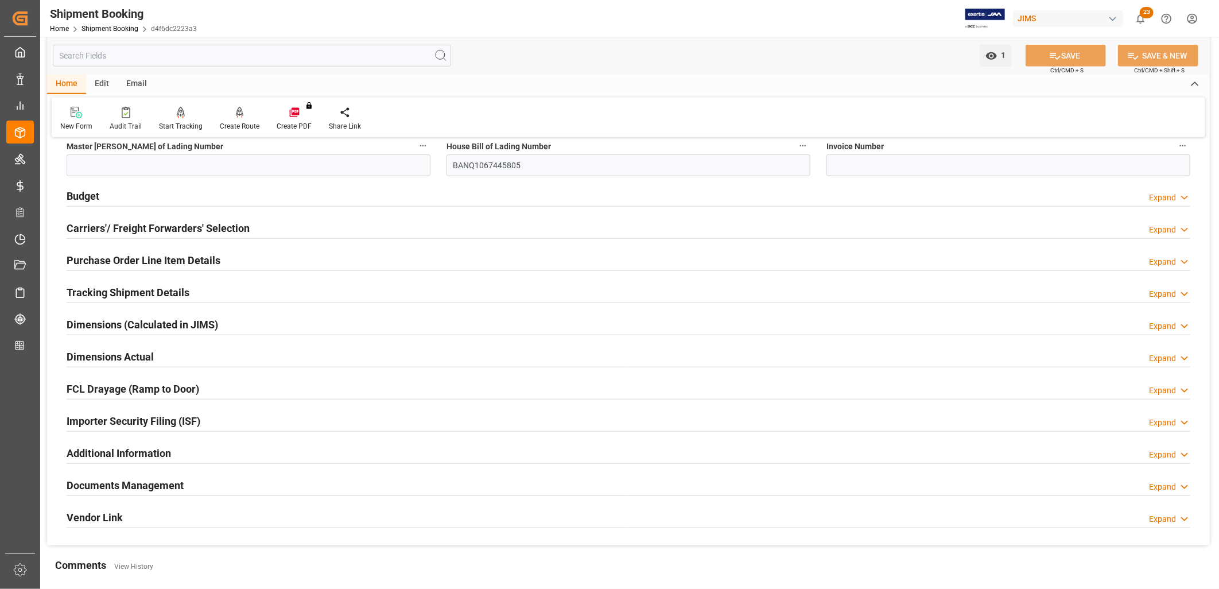
scroll to position [574, 0]
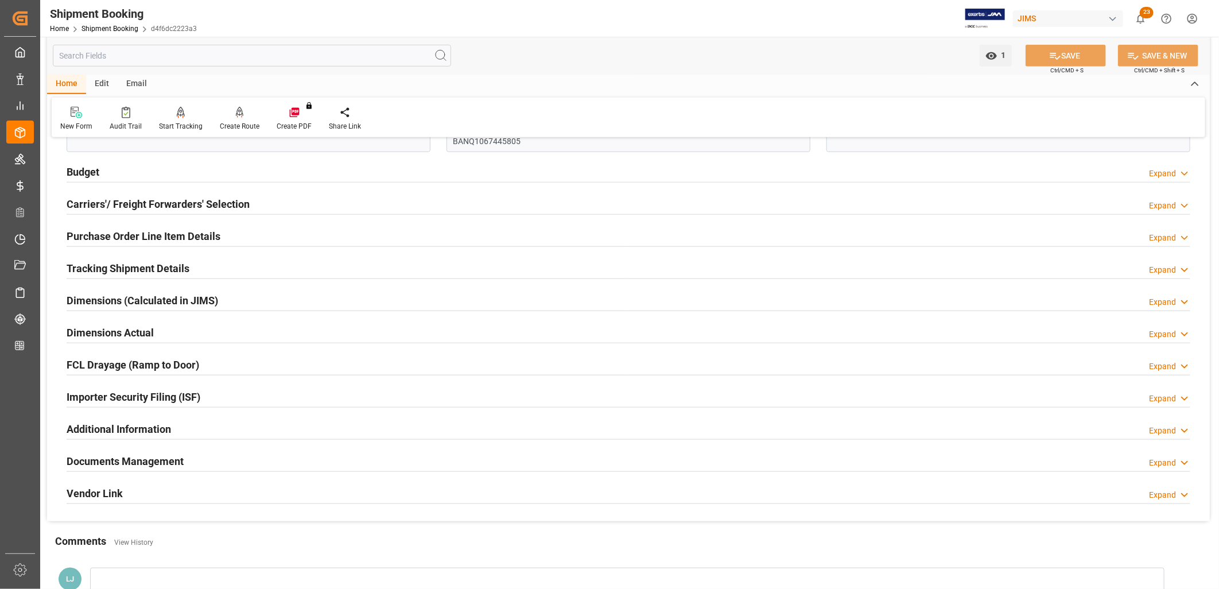
click at [166, 457] on h2 "Documents Management" at bounding box center [125, 460] width 117 height 15
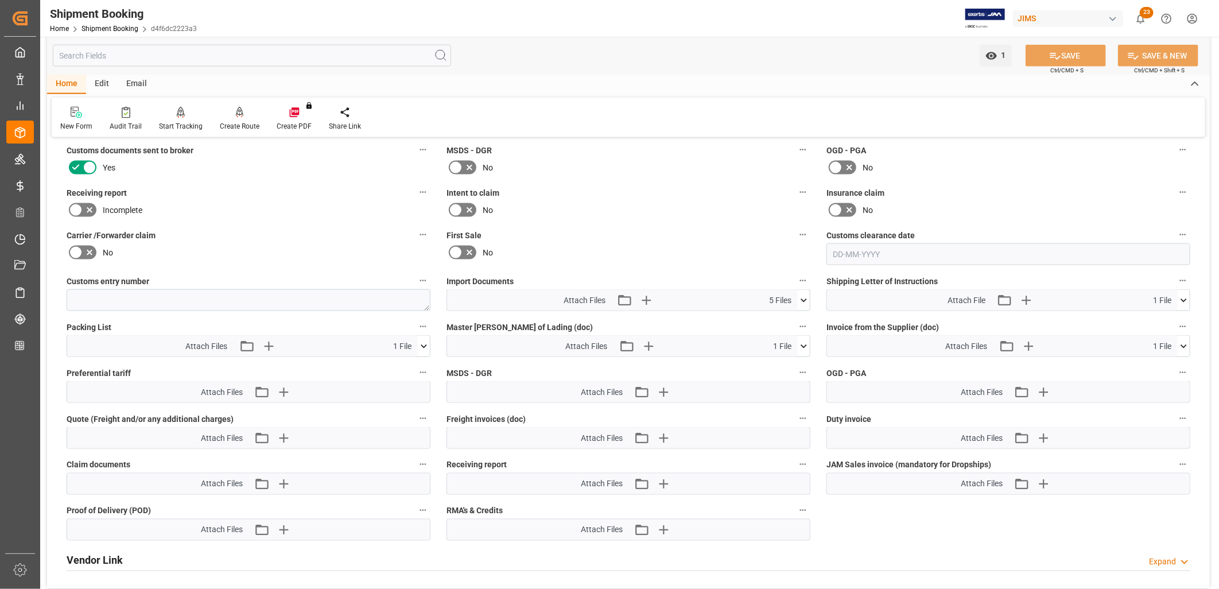
scroll to position [956, 0]
click at [422, 342] on icon at bounding box center [424, 346] width 12 height 12
click at [425, 340] on icon at bounding box center [424, 346] width 12 height 12
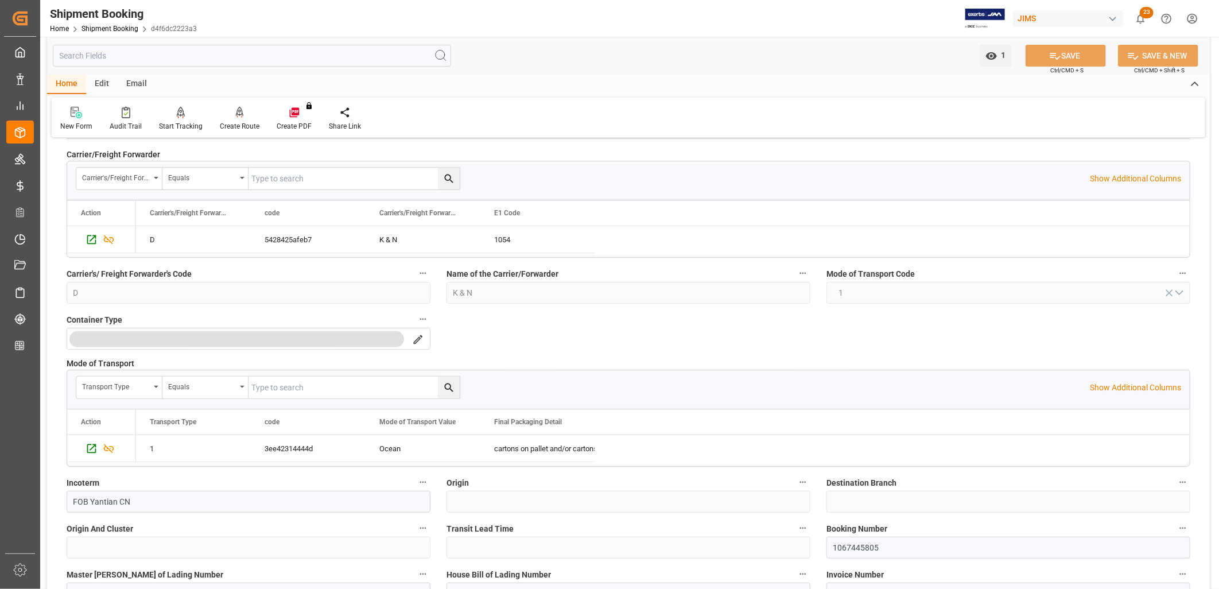
scroll to position [0, 0]
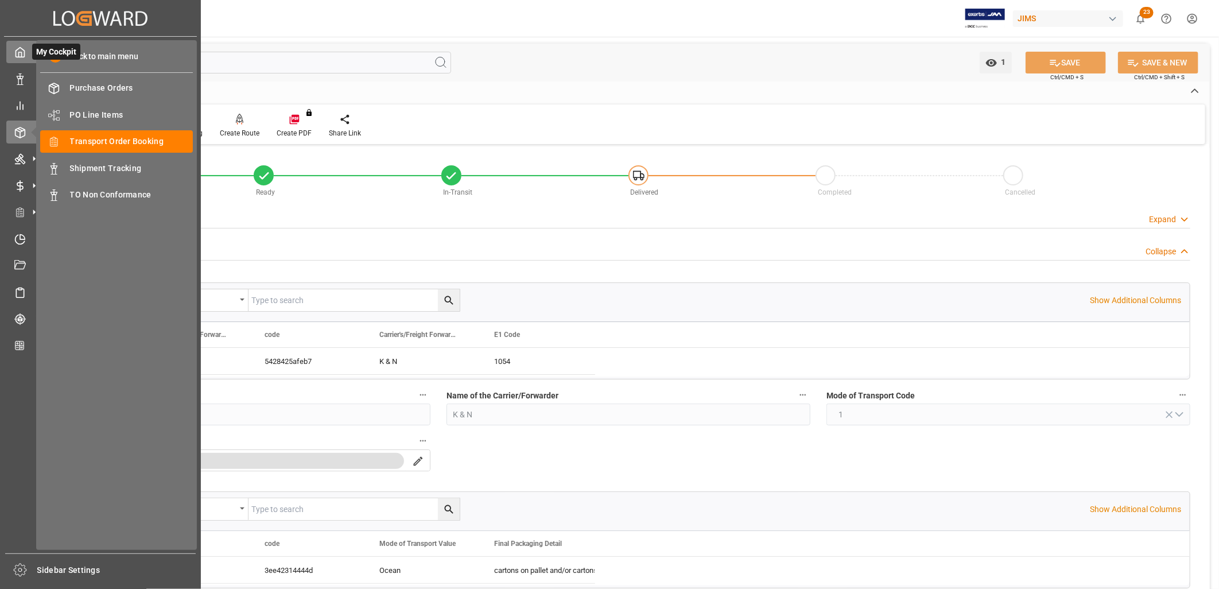
click at [20, 52] on polyline at bounding box center [20, 54] width 3 height 5
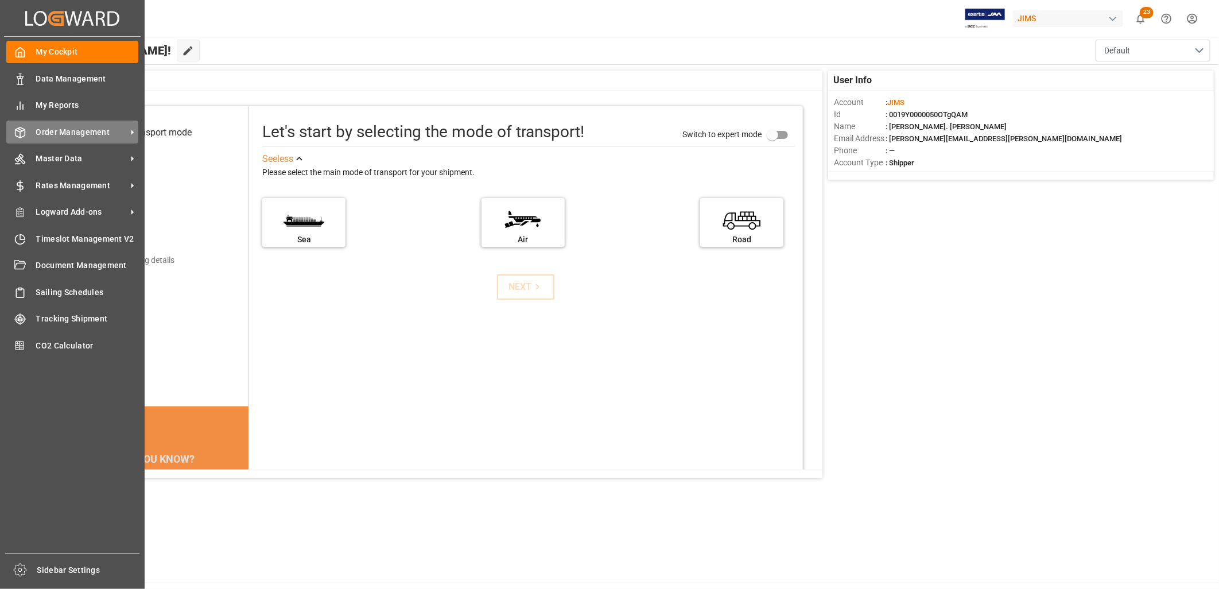
click at [93, 128] on span "Order Management" at bounding box center [81, 132] width 91 height 12
click at [83, 127] on span "Order Management" at bounding box center [81, 132] width 91 height 12
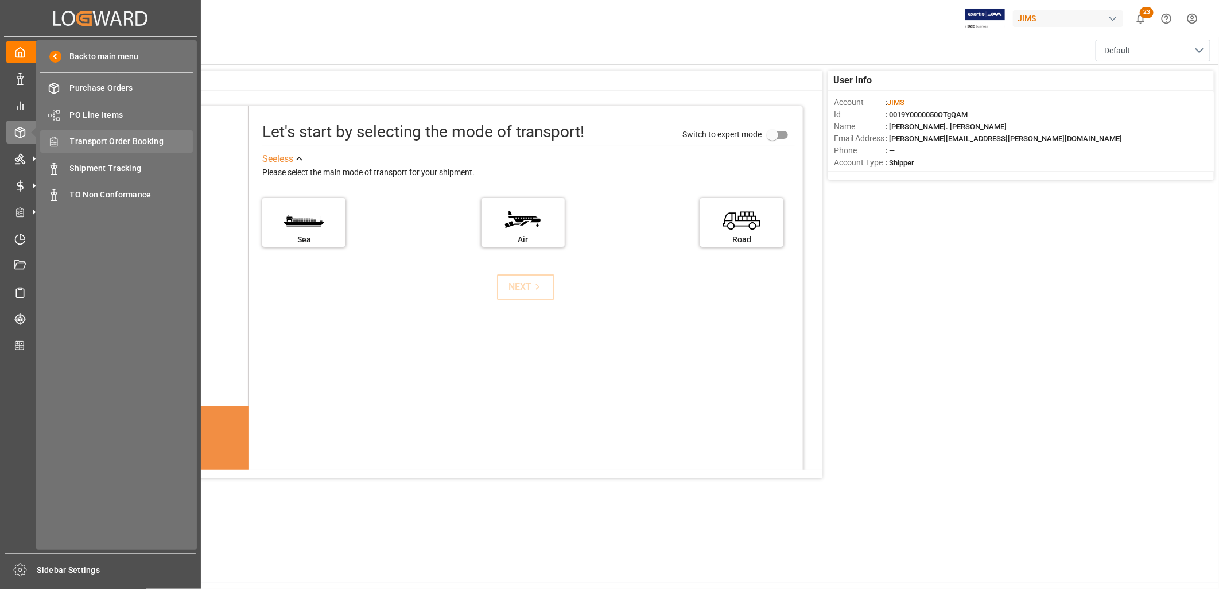
click at [133, 138] on span "Transport Order Booking" at bounding box center [131, 141] width 123 height 12
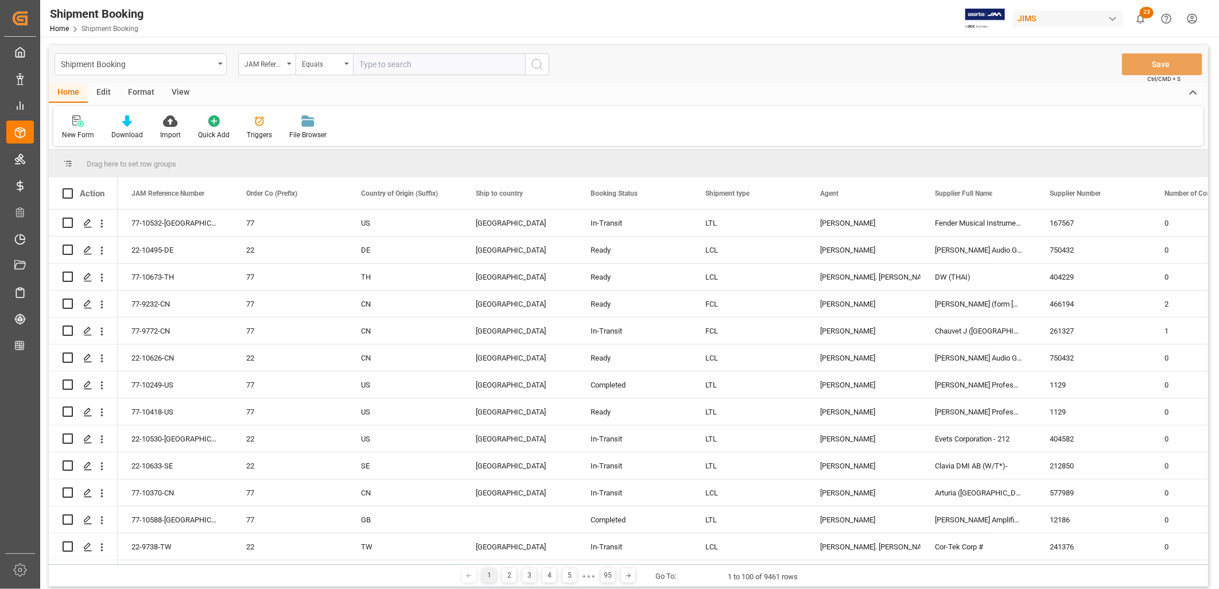
click at [363, 60] on input "text" at bounding box center [439, 64] width 172 height 22
type input "22-10633-SE"
click at [536, 61] on icon "search button" at bounding box center [537, 64] width 14 height 14
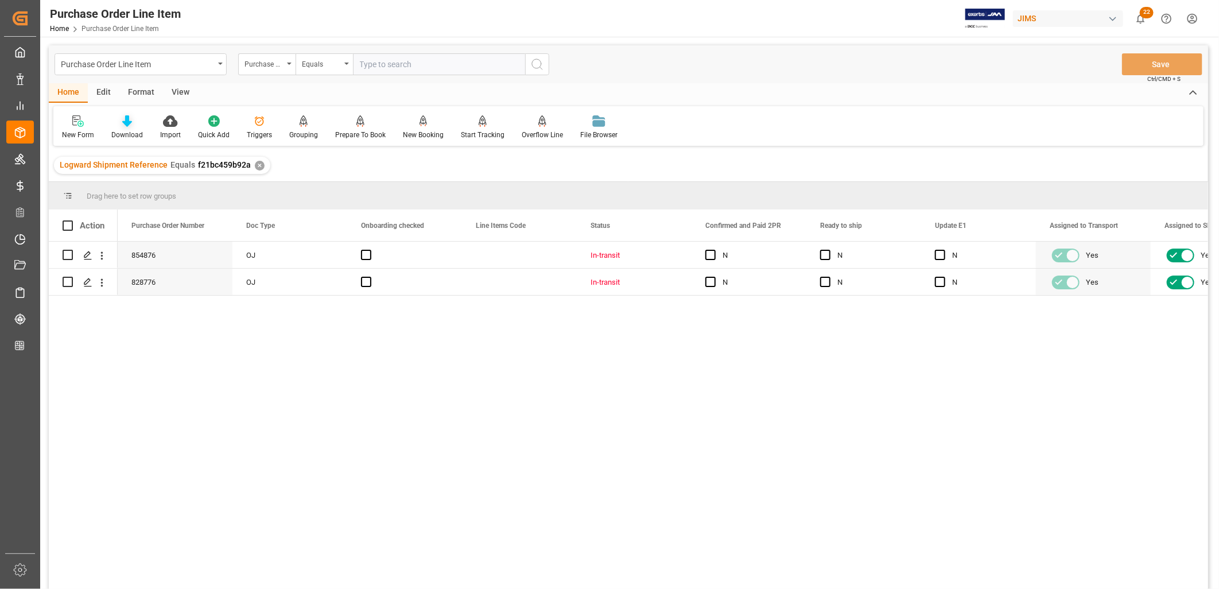
click at [126, 124] on icon at bounding box center [127, 120] width 10 height 11
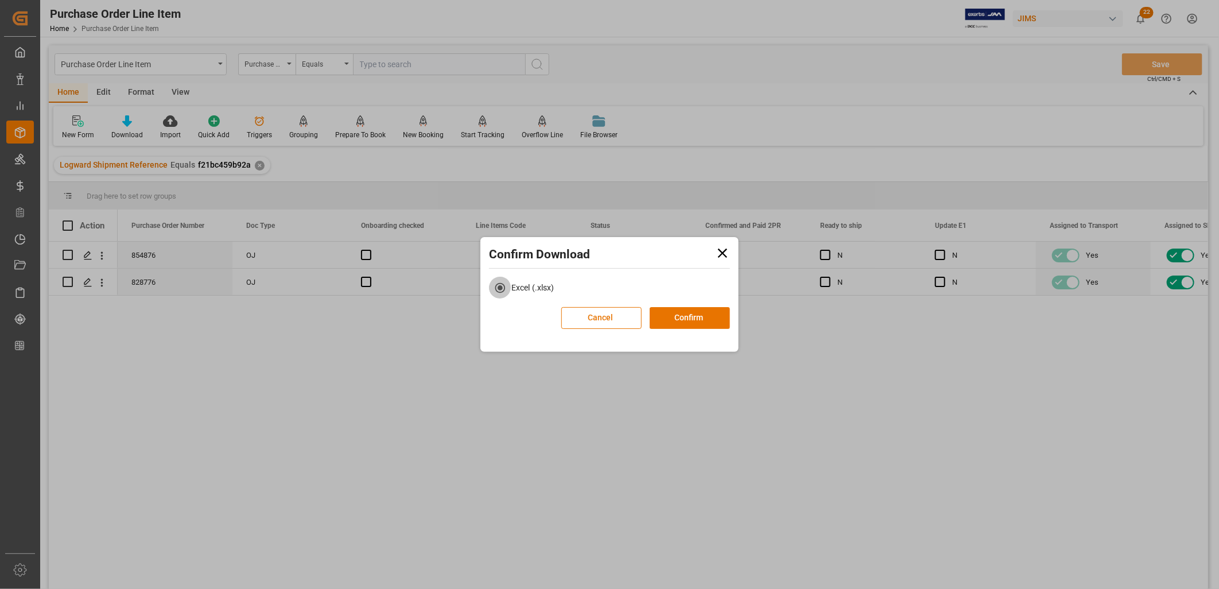
click at [724, 250] on icon at bounding box center [723, 253] width 16 height 16
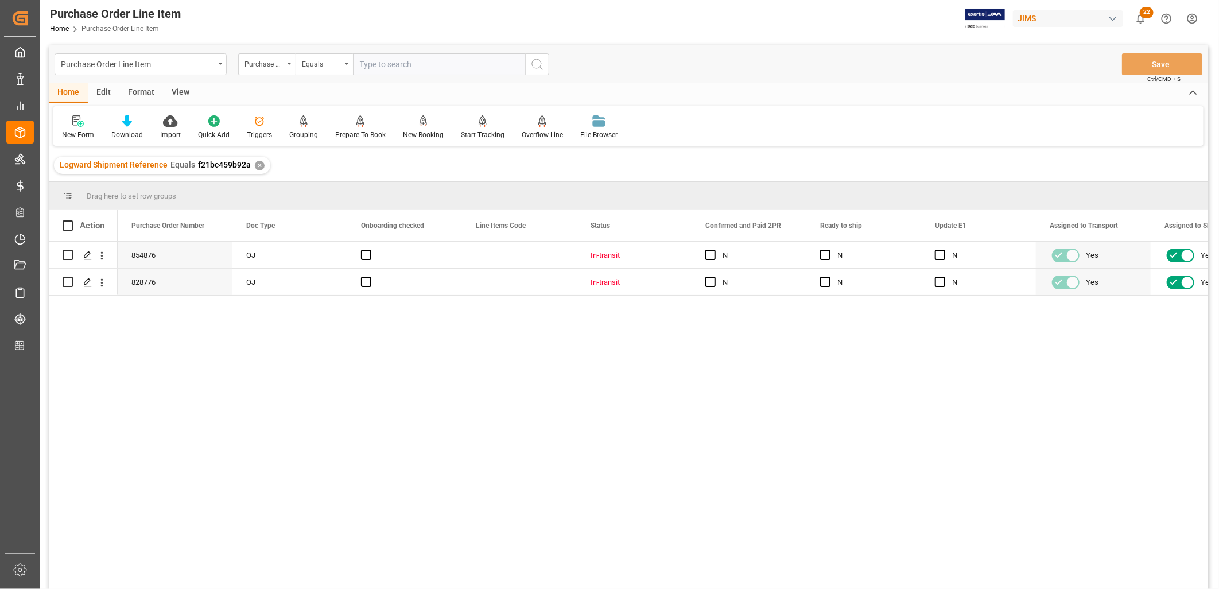
click at [181, 92] on div "View" at bounding box center [180, 93] width 35 height 20
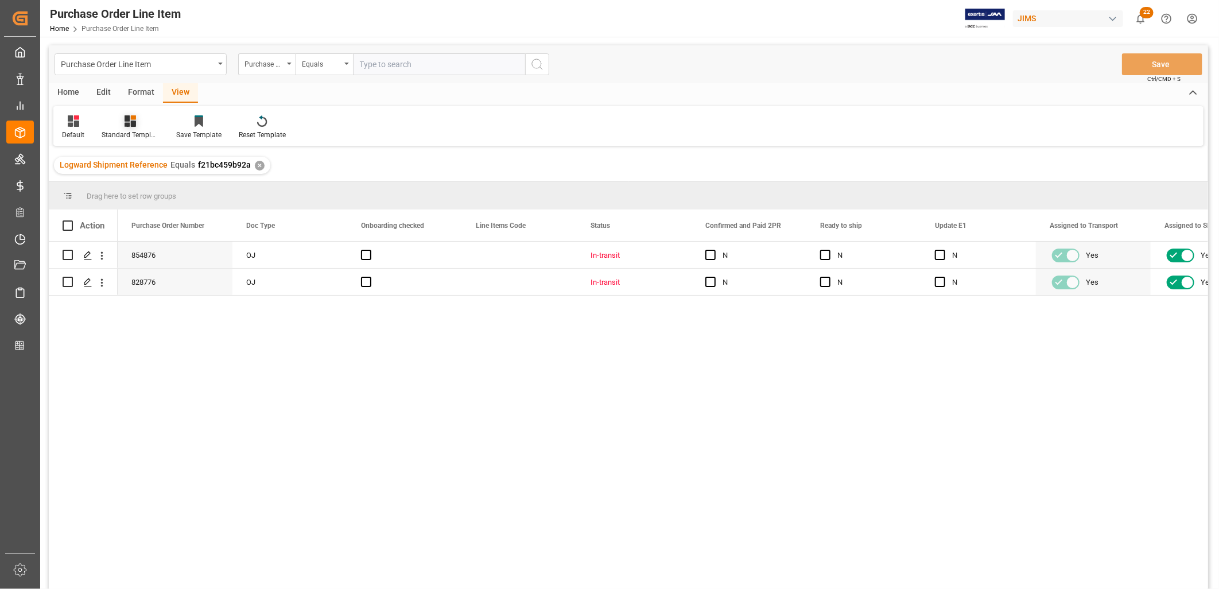
click at [136, 126] on div at bounding box center [130, 121] width 57 height 12
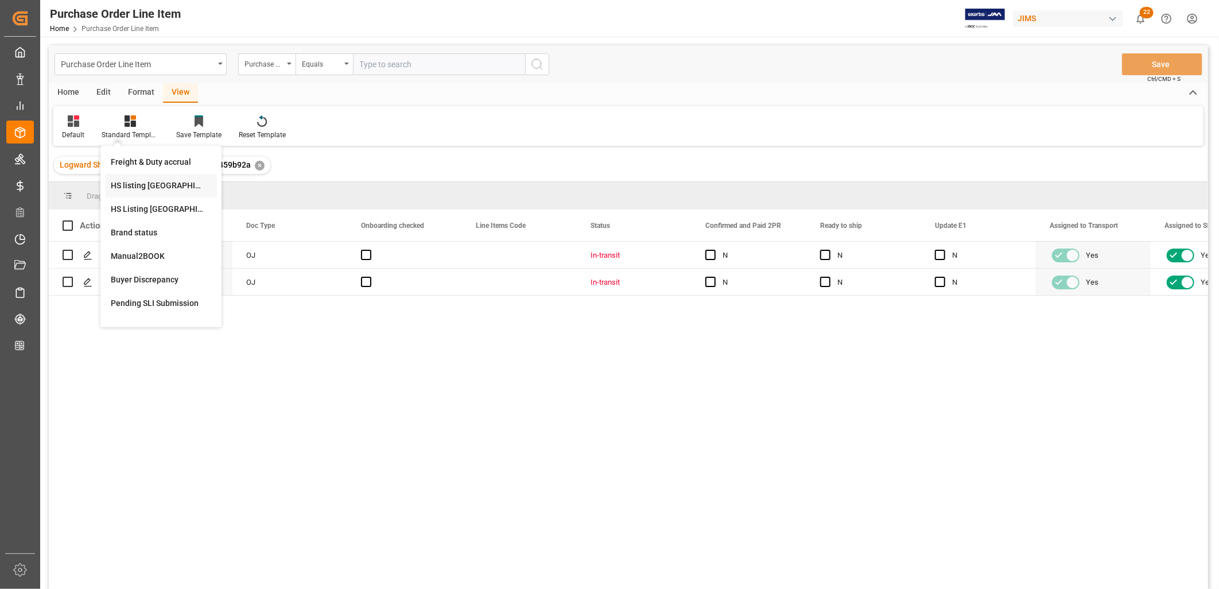
click at [150, 185] on div "HS listing [GEOGRAPHIC_DATA]" at bounding box center [161, 186] width 100 height 12
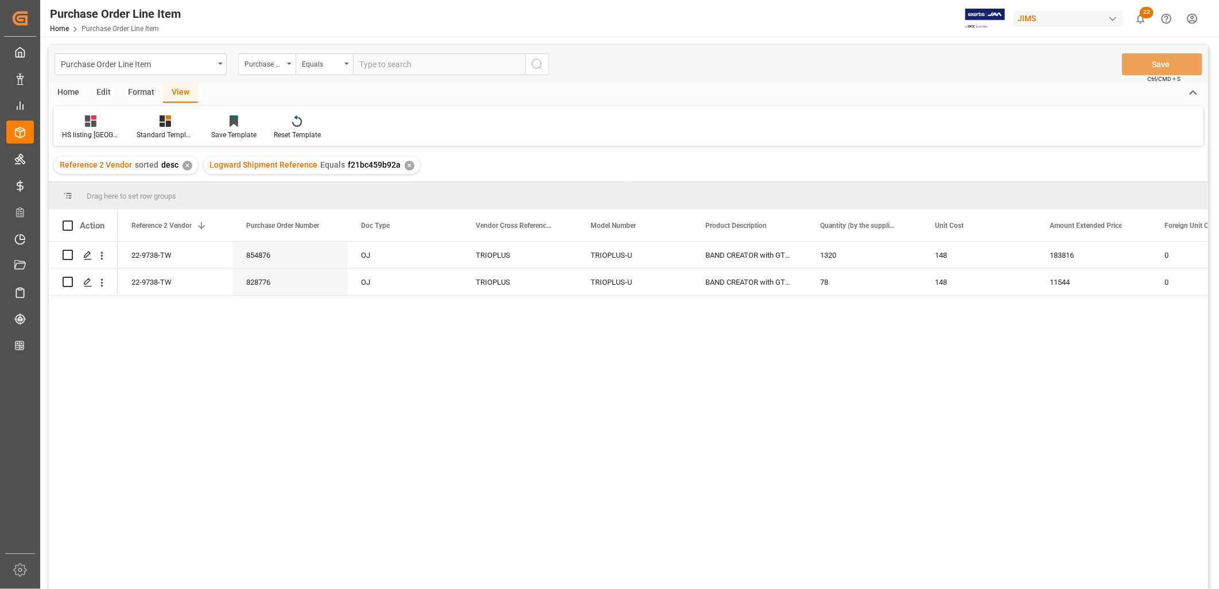
click at [71, 92] on div "Home" at bounding box center [68, 93] width 39 height 20
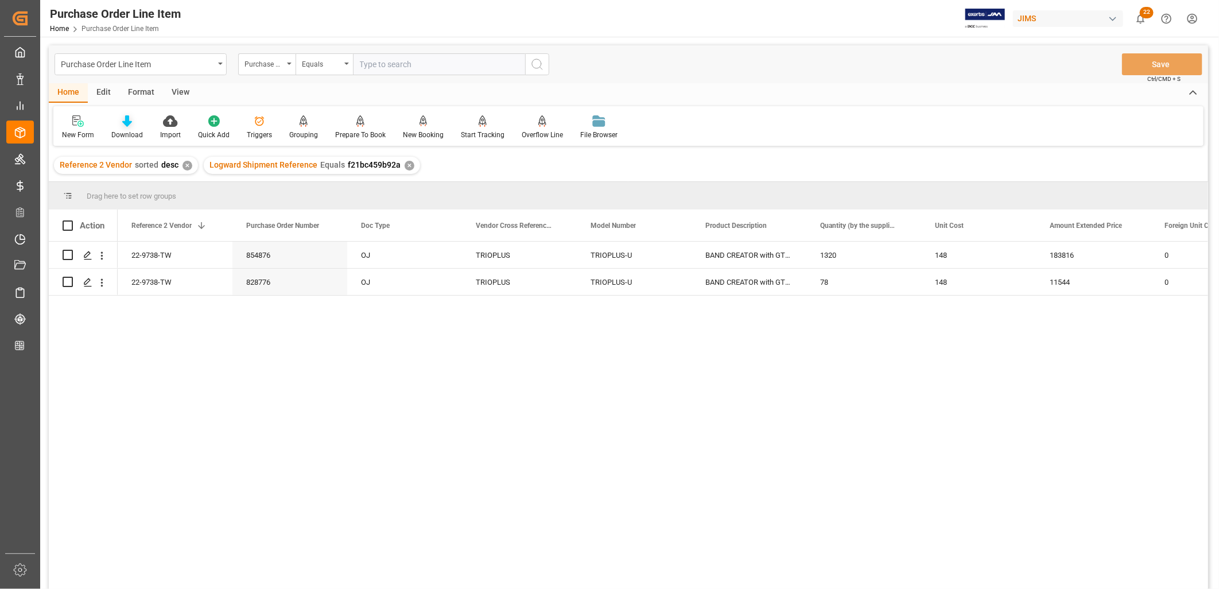
click at [129, 128] on div "Download" at bounding box center [127, 127] width 49 height 25
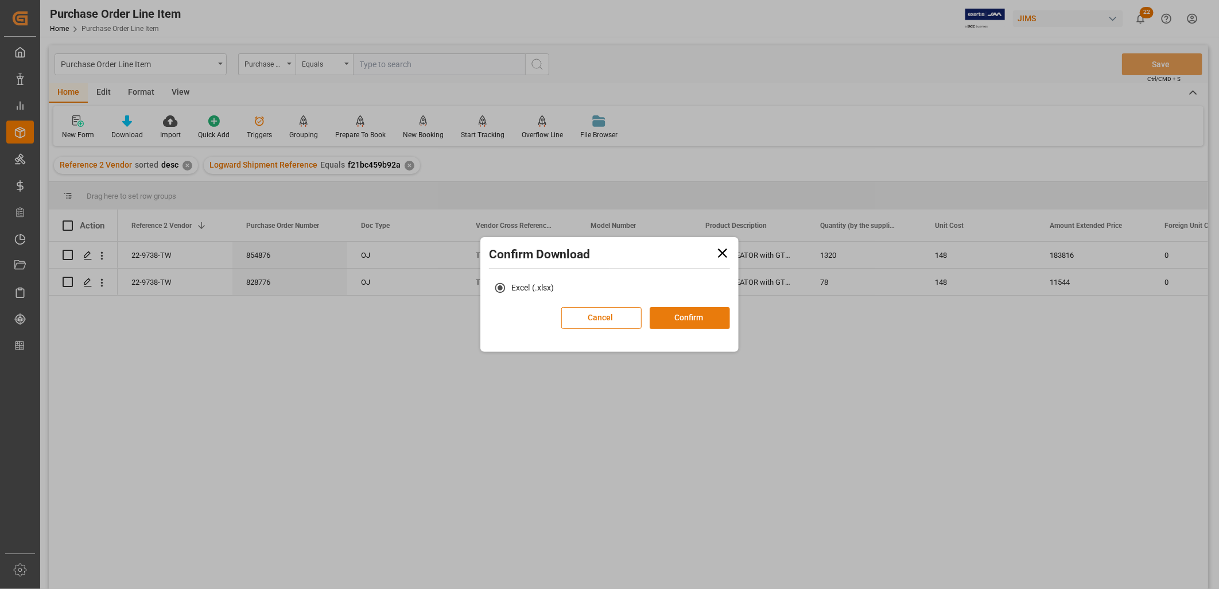
click at [670, 313] on button "Confirm" at bounding box center [690, 318] width 80 height 22
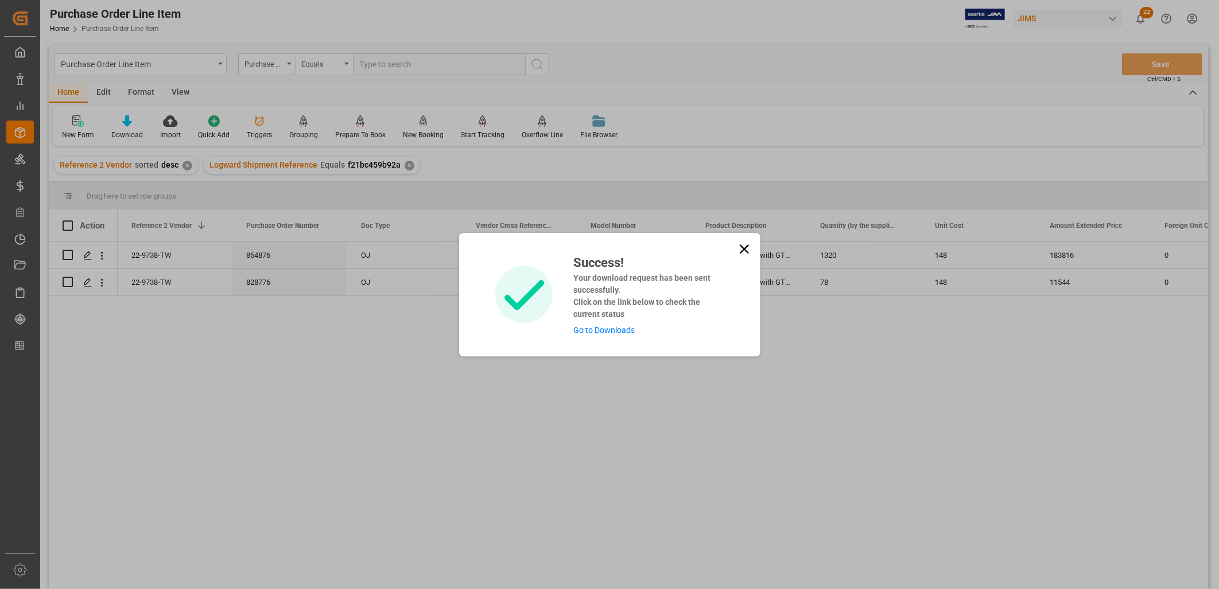
click at [603, 328] on link "Go to Downloads" at bounding box center [603, 329] width 61 height 9
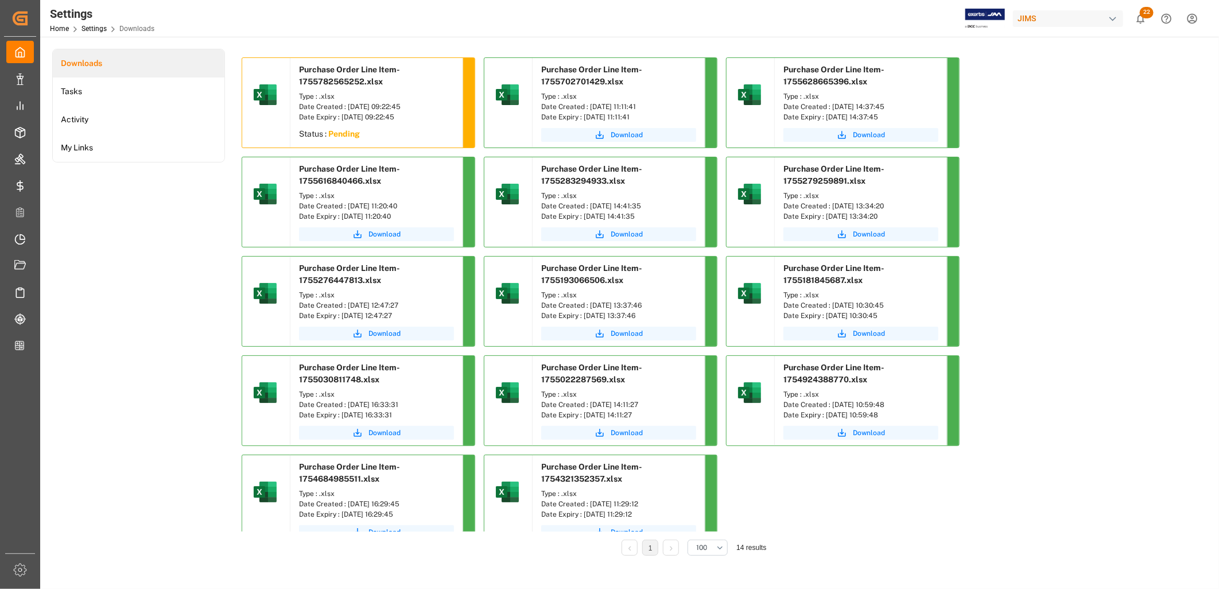
click at [350, 133] on sapn "Pending" at bounding box center [344, 133] width 32 height 9
click at [351, 132] on sapn "Pending" at bounding box center [344, 133] width 32 height 9
drag, startPoint x: 351, startPoint y: 132, endPoint x: 347, endPoint y: 112, distance: 20.0
click at [347, 112] on div "Date Expiry : [DATE] 09:22:45" at bounding box center [376, 117] width 155 height 10
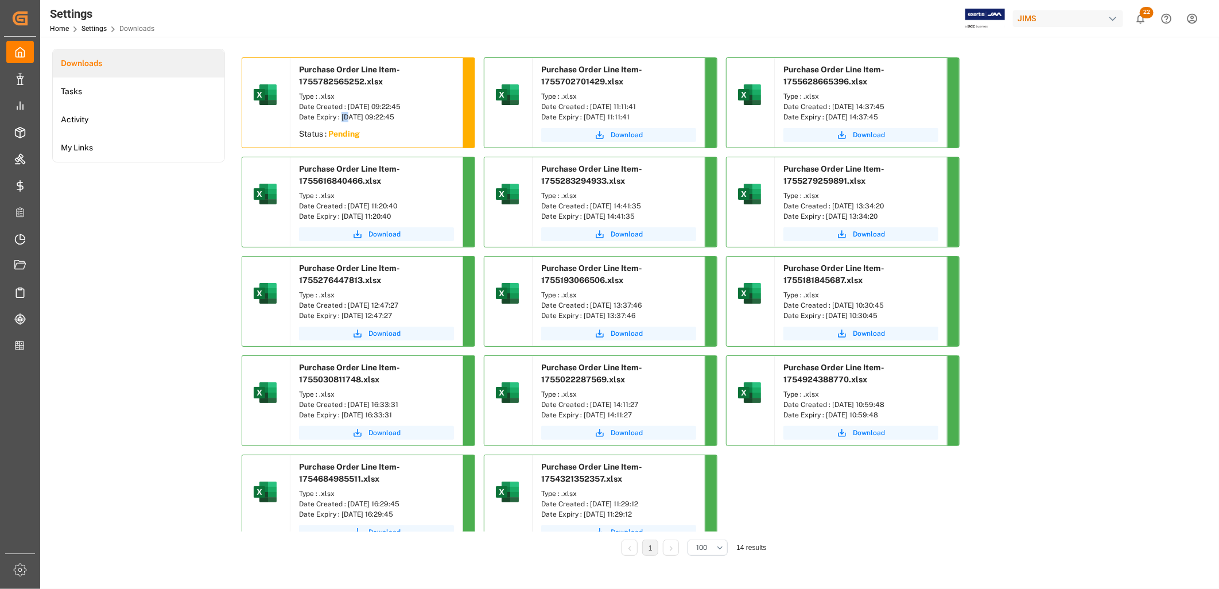
click at [347, 112] on div "Date Expiry : [DATE] 09:22:45" at bounding box center [376, 117] width 155 height 10
drag, startPoint x: 347, startPoint y: 112, endPoint x: 418, endPoint y: 135, distance: 74.8
click at [418, 135] on div "Status : Pending" at bounding box center [376, 135] width 172 height 21
click at [388, 134] on span "Download" at bounding box center [384, 135] width 32 height 10
